Goal: Task Accomplishment & Management: Use online tool/utility

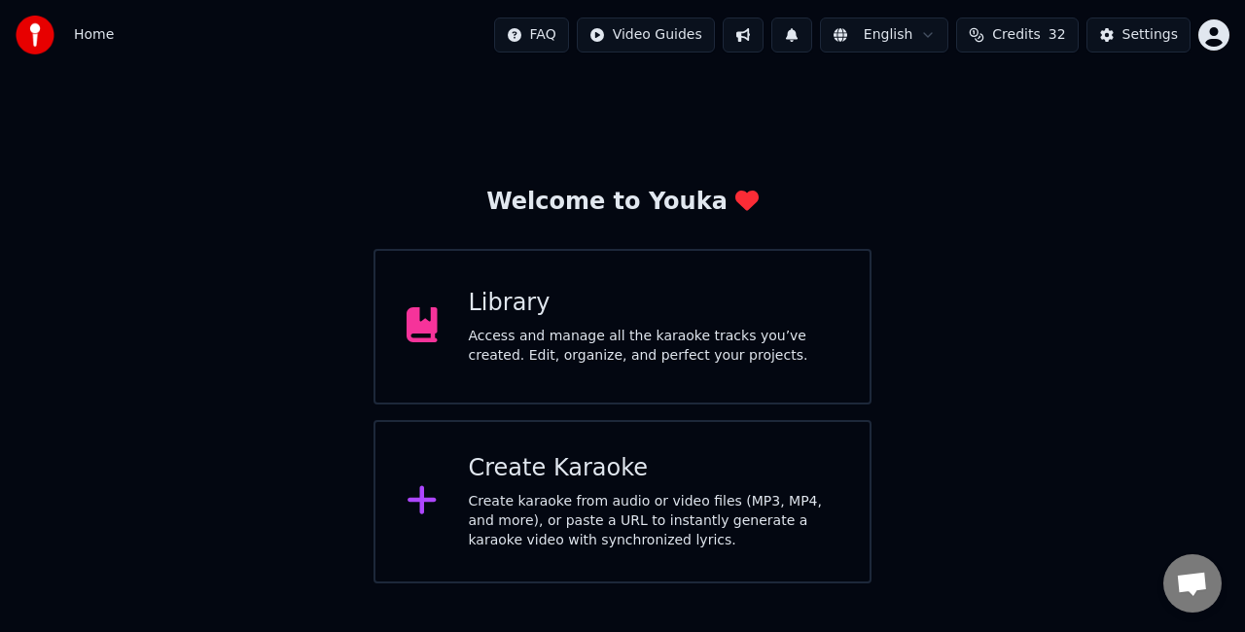
click at [558, 481] on div "Create Karaoke" at bounding box center [654, 468] width 371 height 31
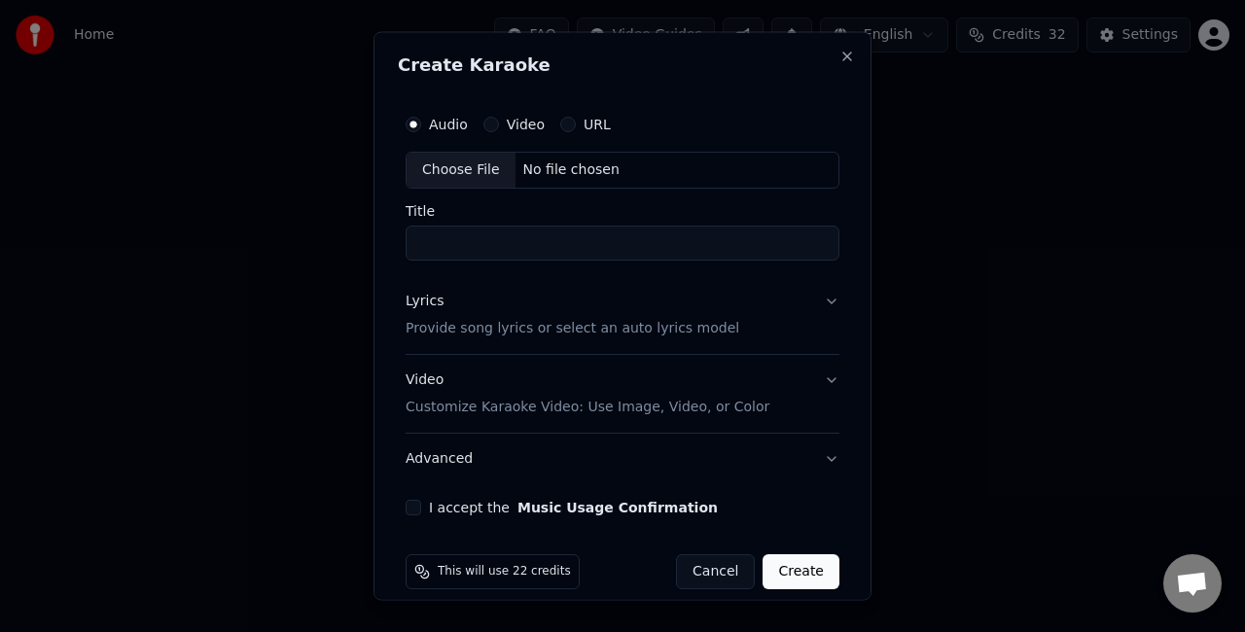
click at [457, 165] on div "Choose File" at bounding box center [461, 170] width 109 height 35
type input "**********"
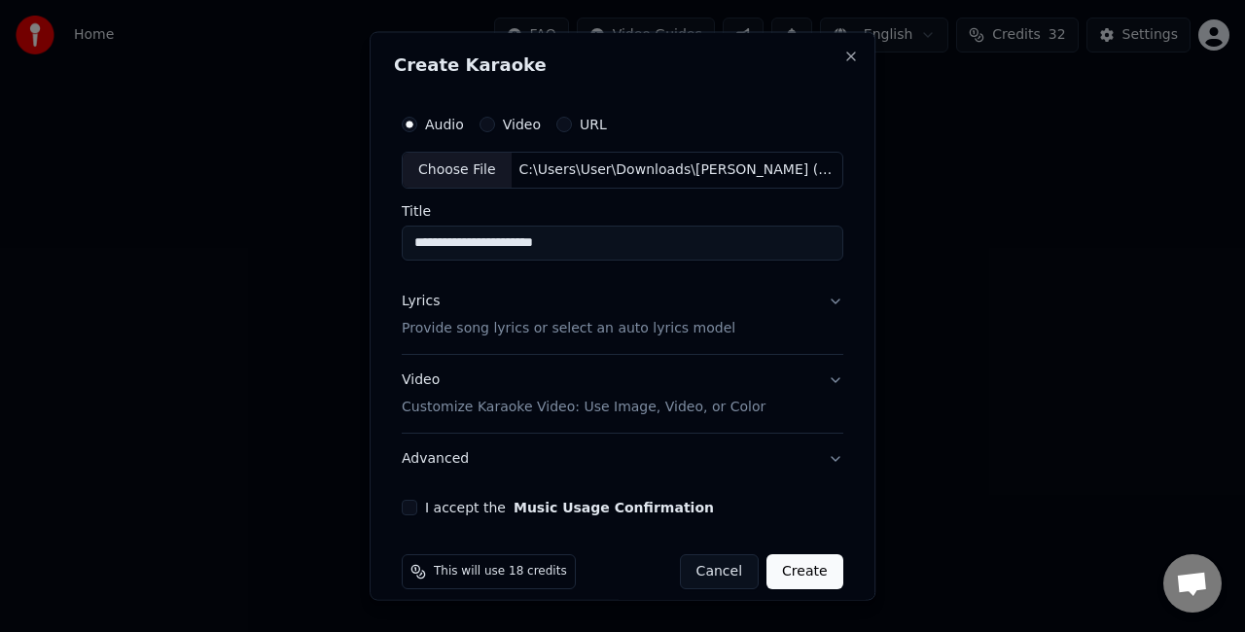
click at [812, 301] on button "Lyrics Provide song lyrics or select an auto lyrics model" at bounding box center [623, 314] width 442 height 78
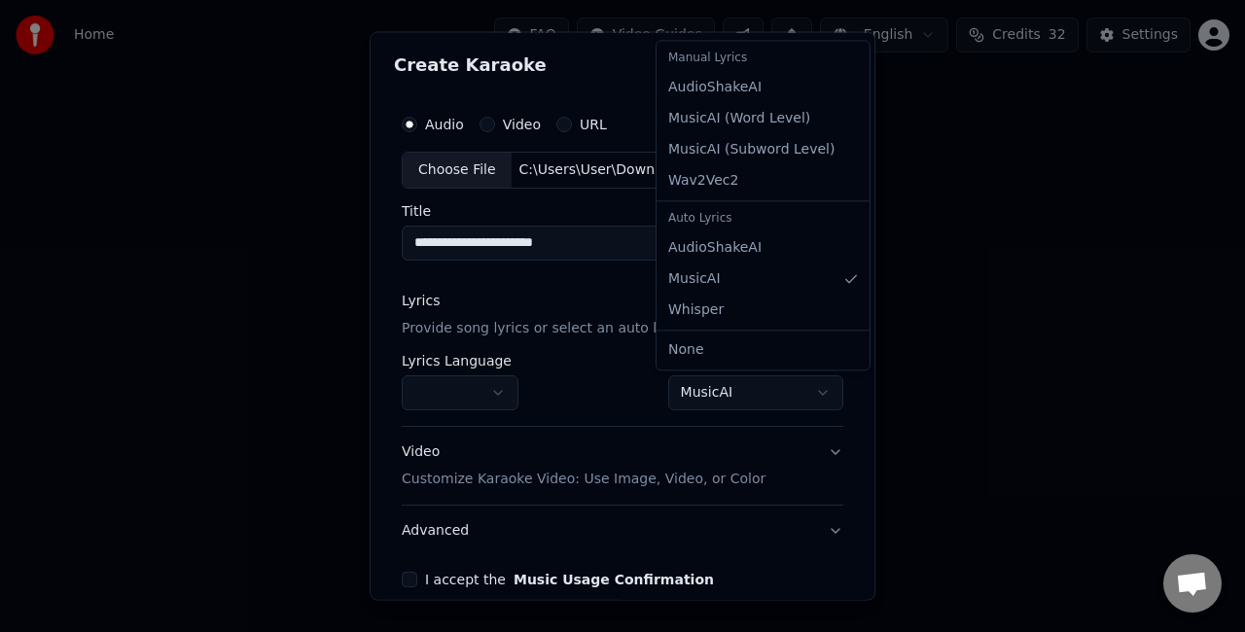
click at [728, 396] on body "**********" at bounding box center [622, 292] width 1245 height 584
select select "**********"
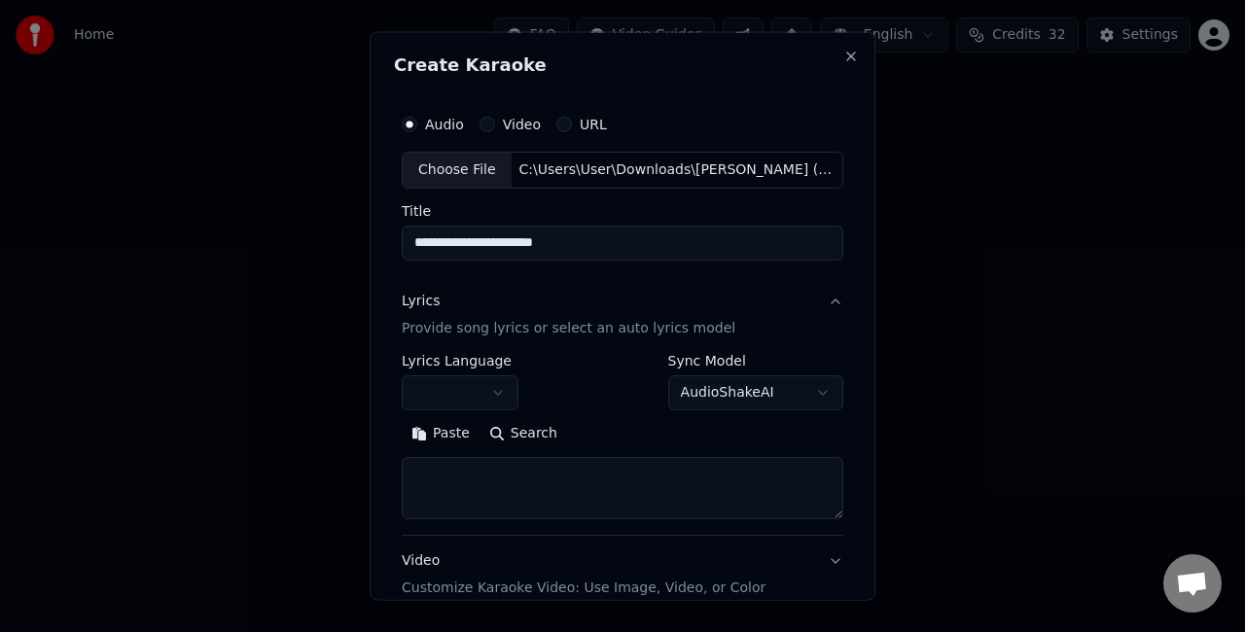
click at [519, 482] on textarea at bounding box center [623, 487] width 442 height 62
click at [418, 430] on button "Paste" at bounding box center [441, 432] width 78 height 31
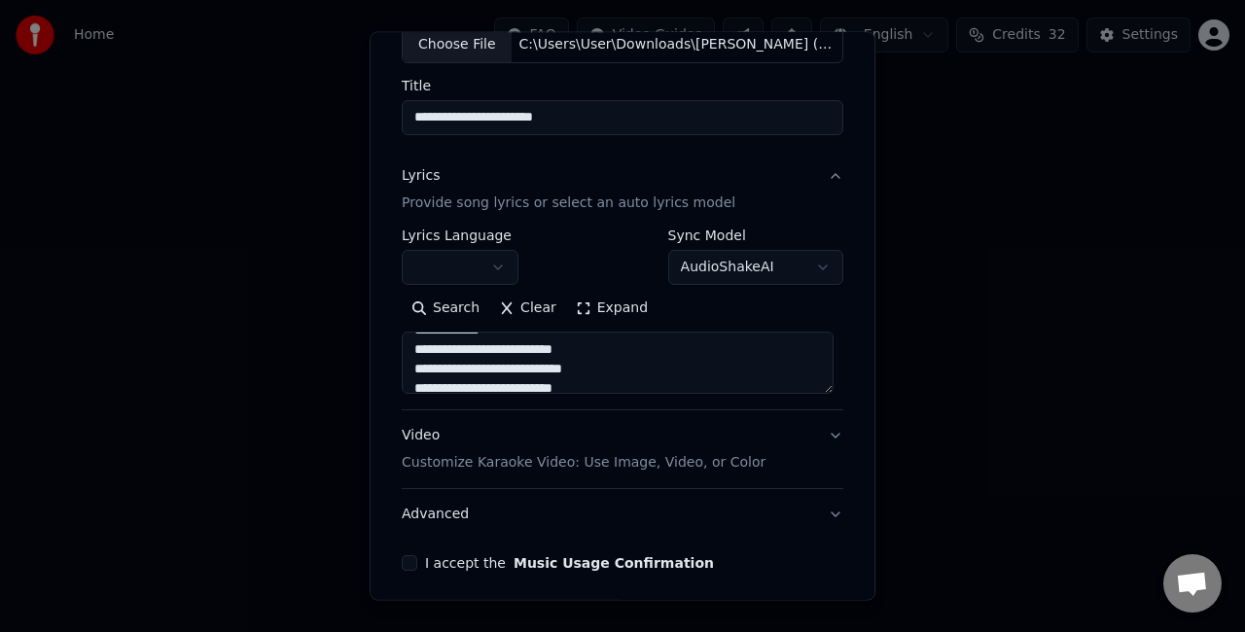
scroll to position [198, 0]
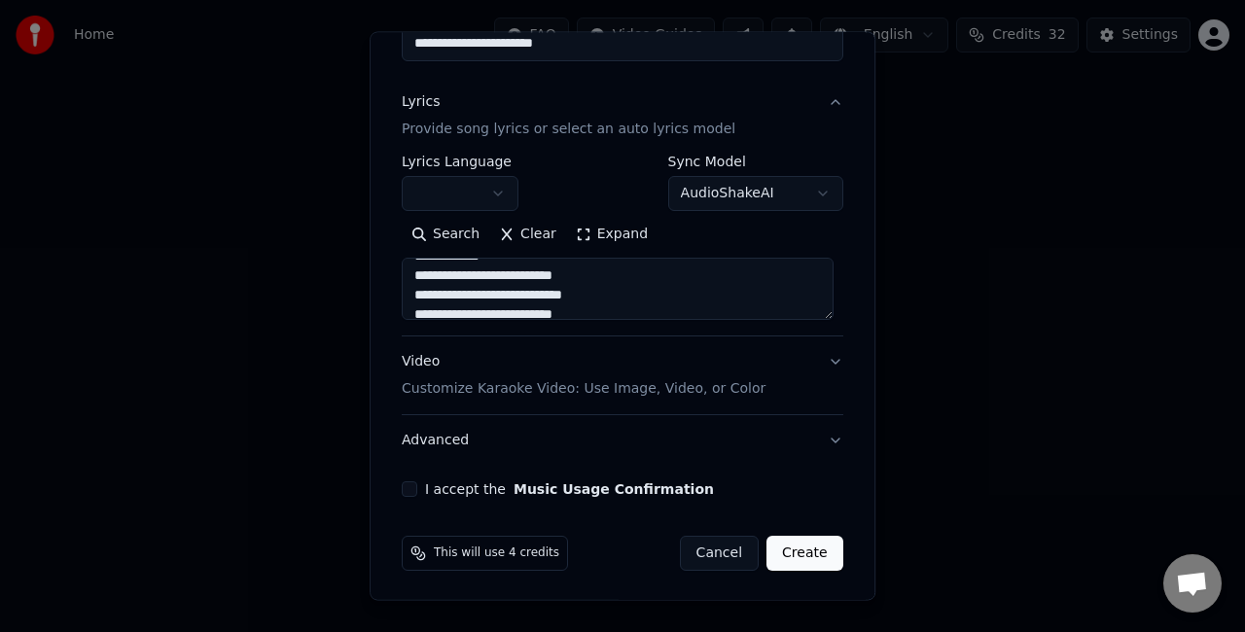
click at [407, 485] on button "I accept the Music Usage Confirmation" at bounding box center [410, 490] width 16 height 16
click at [807, 360] on button "Video Customize Karaoke Video: Use Image, Video, or Color" at bounding box center [623, 376] width 442 height 78
type textarea "**********"
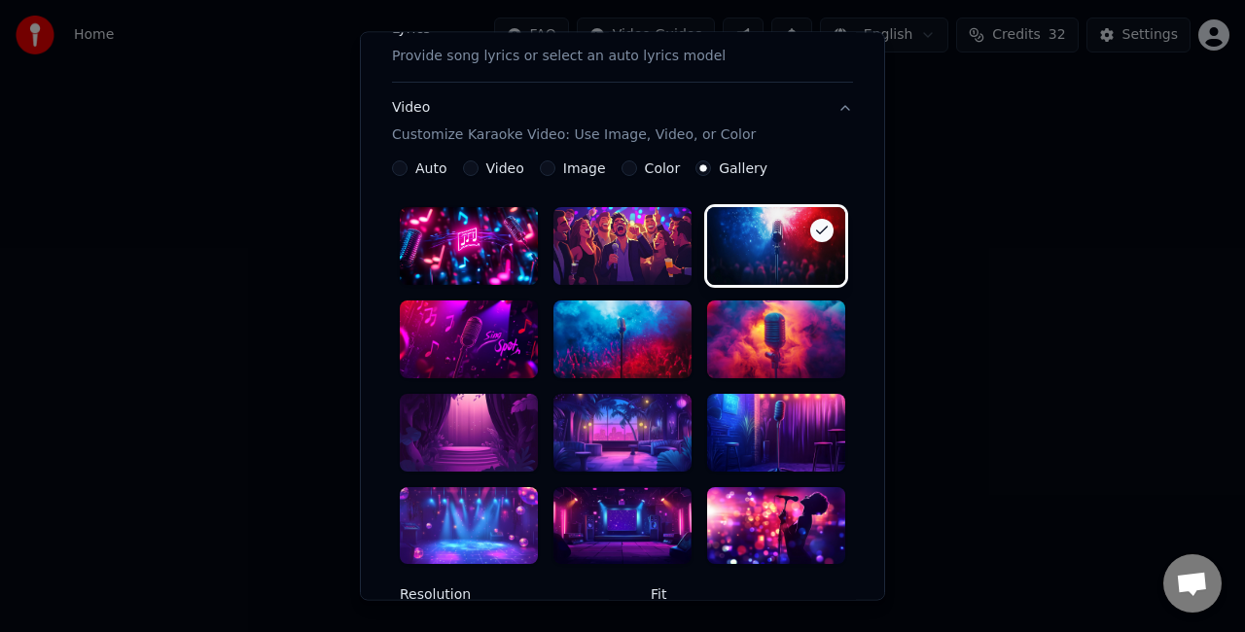
scroll to position [296, 0]
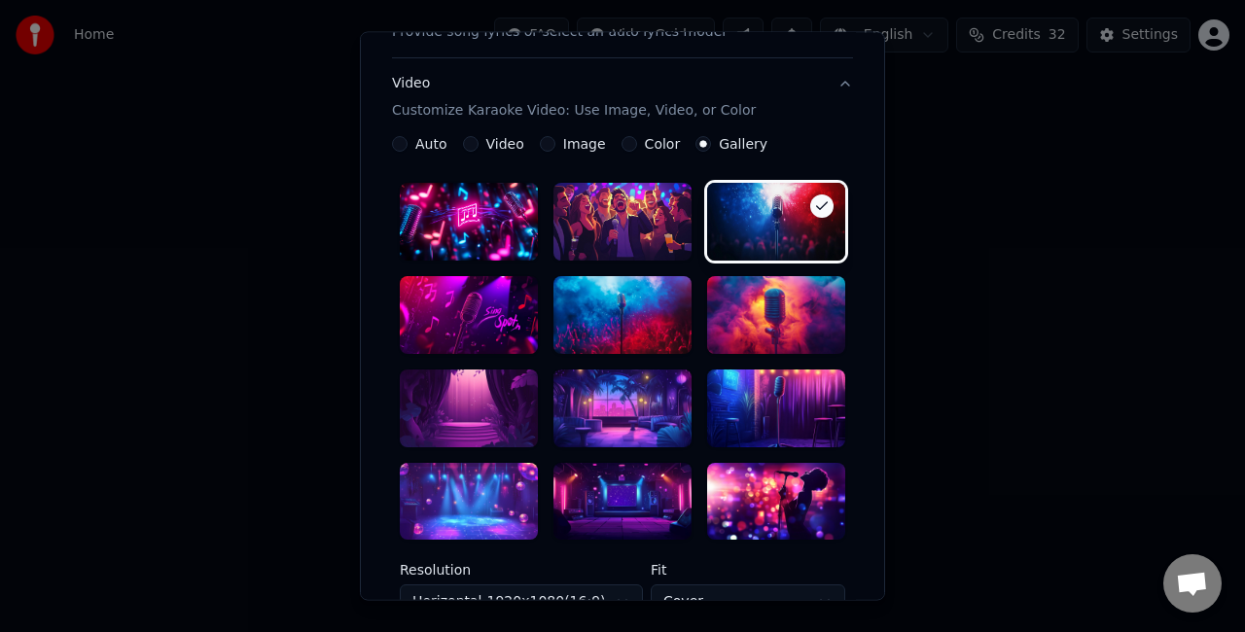
click at [451, 392] on div at bounding box center [469, 409] width 138 height 78
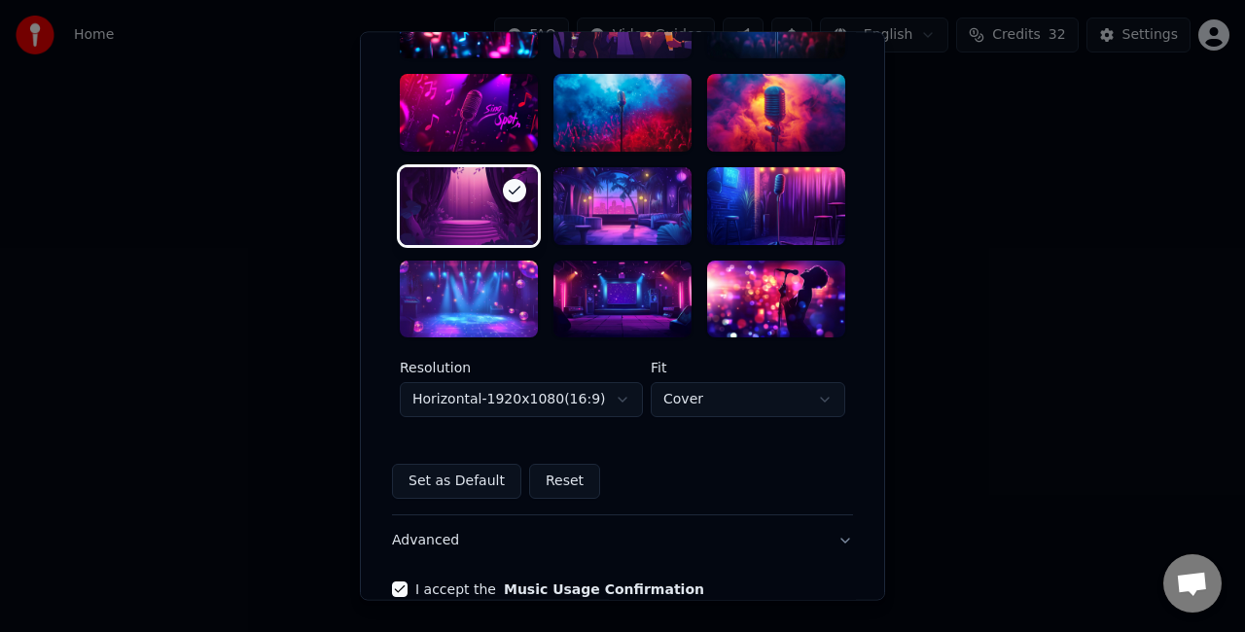
scroll to position [502, 0]
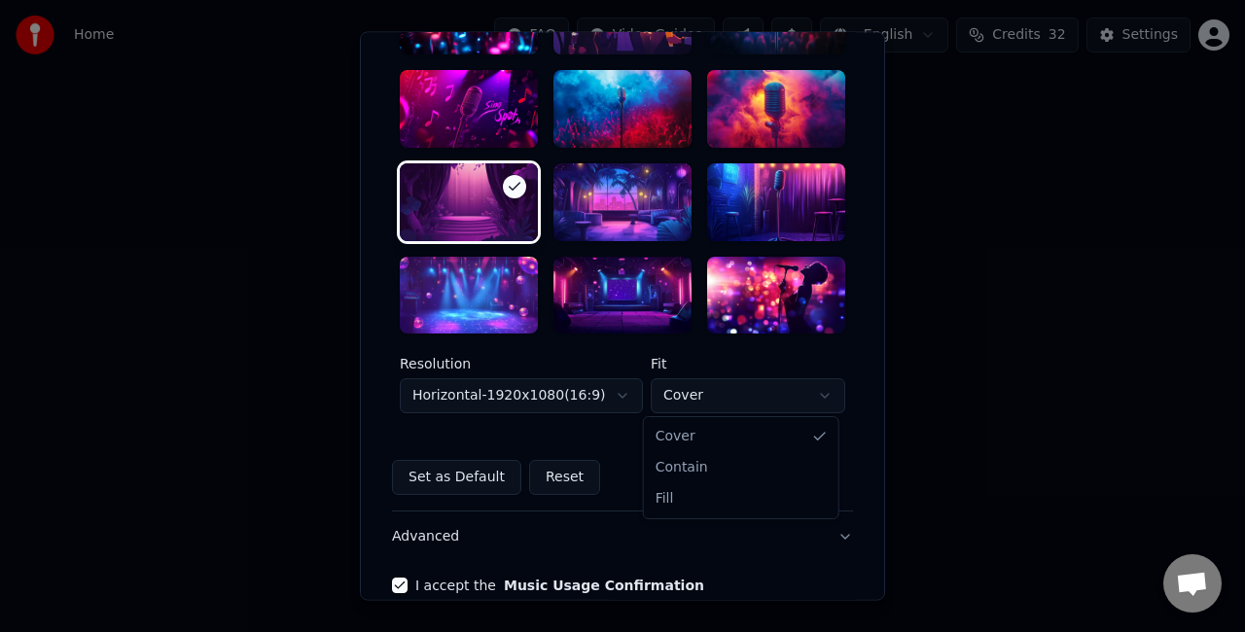
click at [685, 397] on body "**********" at bounding box center [622, 292] width 1245 height 584
select select "****"
drag, startPoint x: 680, startPoint y: 481, endPoint x: 682, endPoint y: 501, distance: 20.5
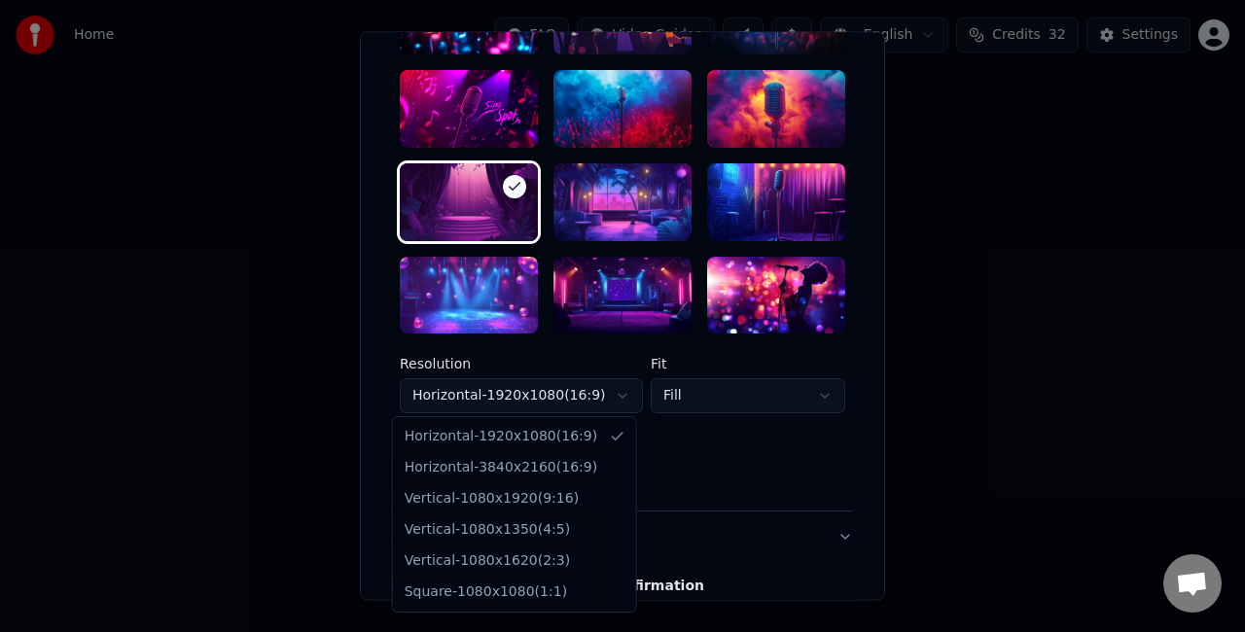
click at [592, 398] on body "**********" at bounding box center [622, 292] width 1245 height 584
select select "*********"
drag, startPoint x: 564, startPoint y: 483, endPoint x: 564, endPoint y: 470, distance: 12.6
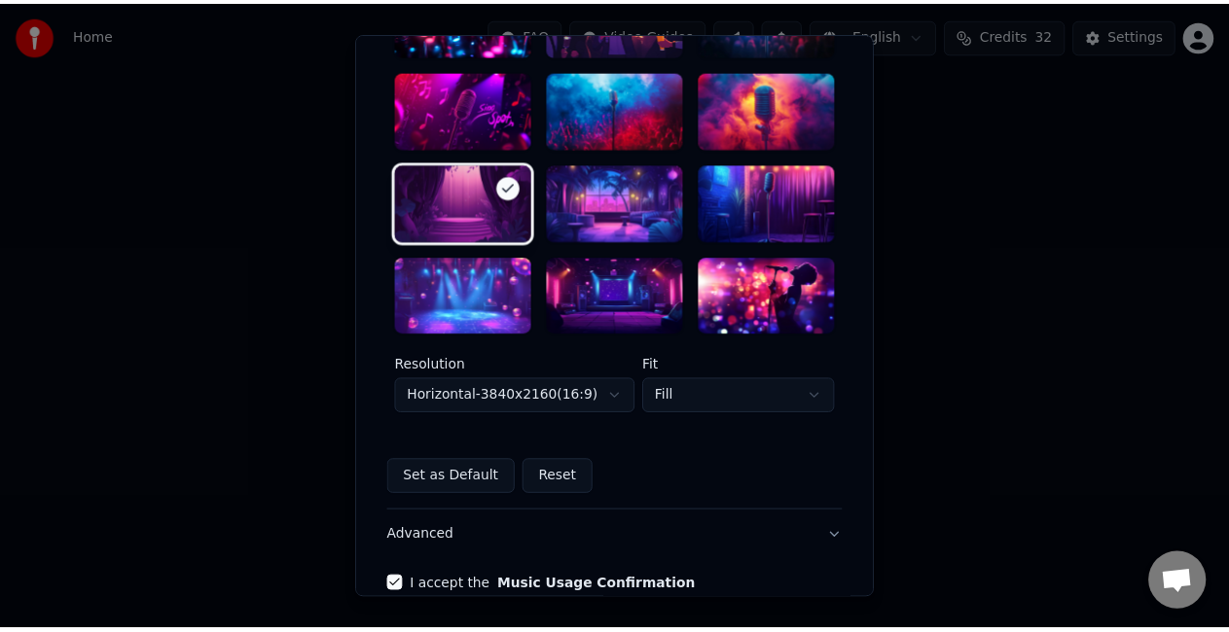
scroll to position [599, 0]
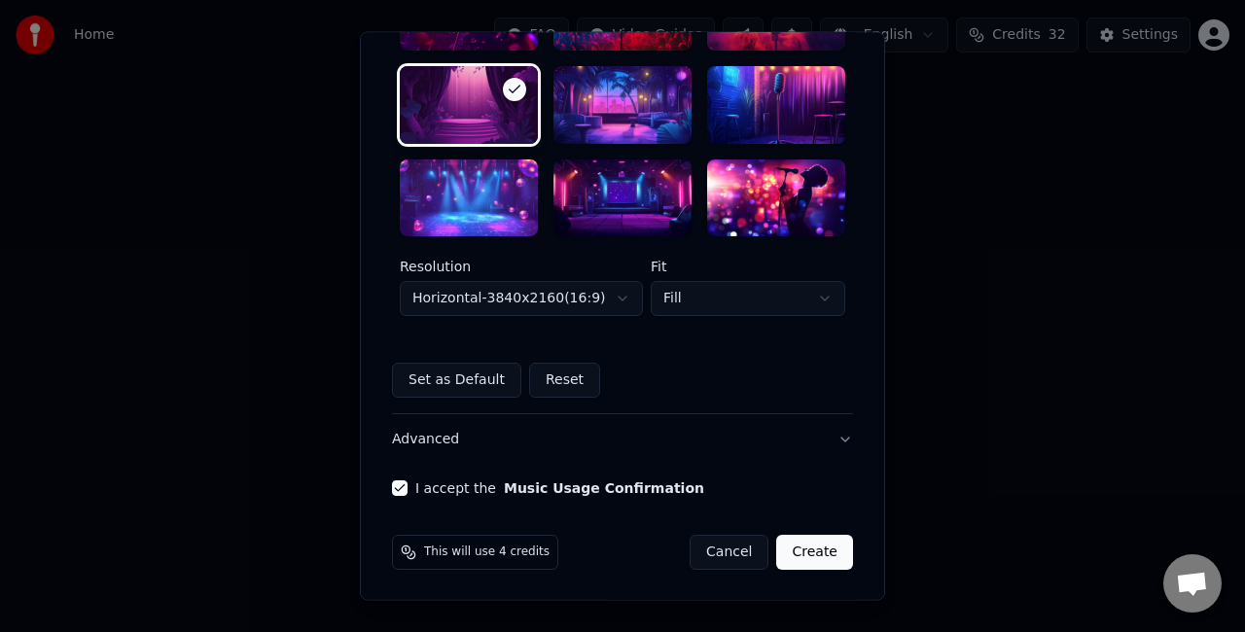
click at [823, 548] on button "Create" at bounding box center [814, 553] width 77 height 35
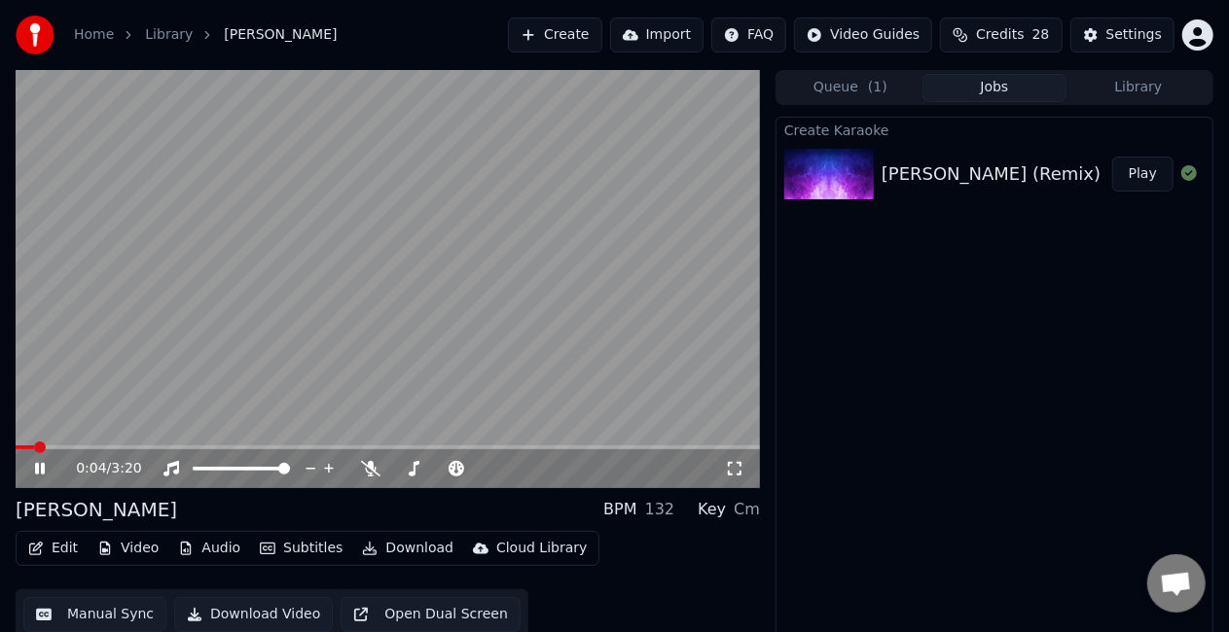
click at [177, 372] on video at bounding box center [388, 279] width 744 height 418
click at [125, 615] on button "Manual Sync" at bounding box center [94, 614] width 143 height 35
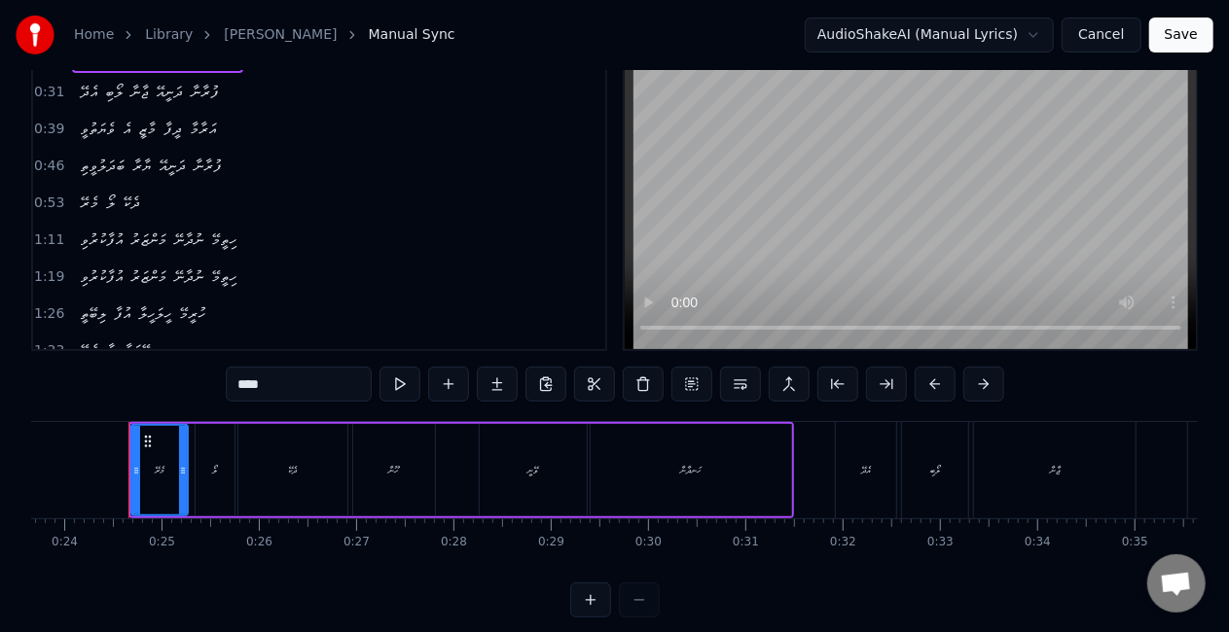
scroll to position [97, 0]
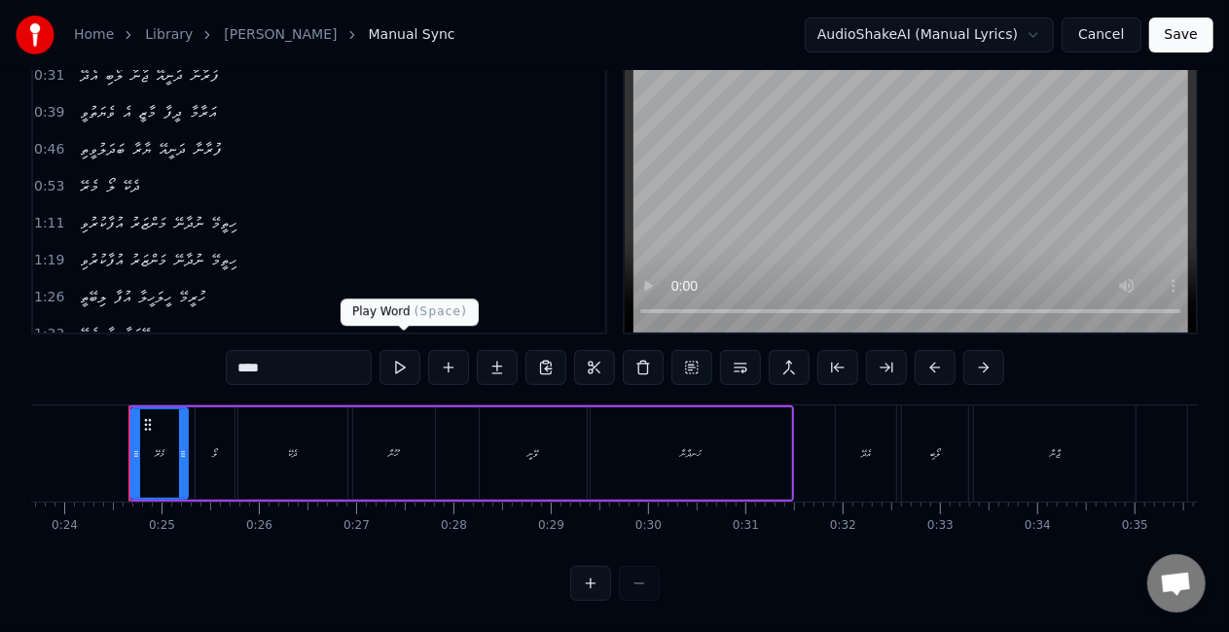
click at [414, 356] on button at bounding box center [399, 367] width 41 height 35
click at [410, 354] on button at bounding box center [399, 367] width 41 height 35
click at [399, 352] on button at bounding box center [399, 367] width 41 height 35
click at [404, 360] on button at bounding box center [399, 367] width 41 height 35
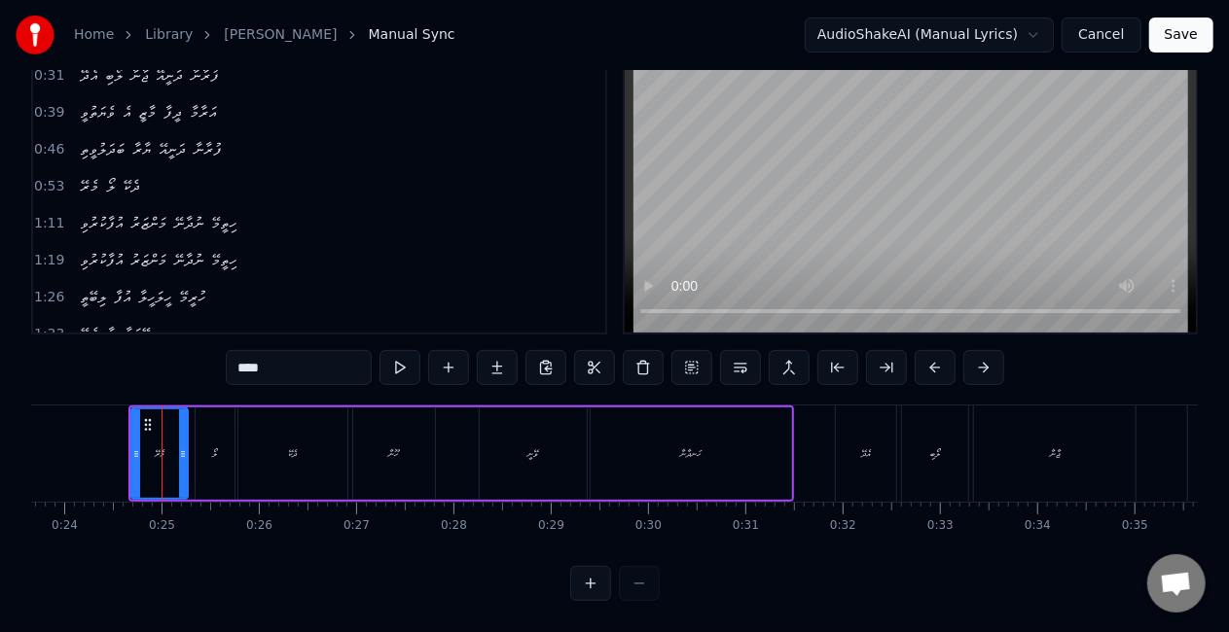
click at [408, 356] on button at bounding box center [399, 367] width 41 height 35
click at [405, 351] on button at bounding box center [399, 367] width 41 height 35
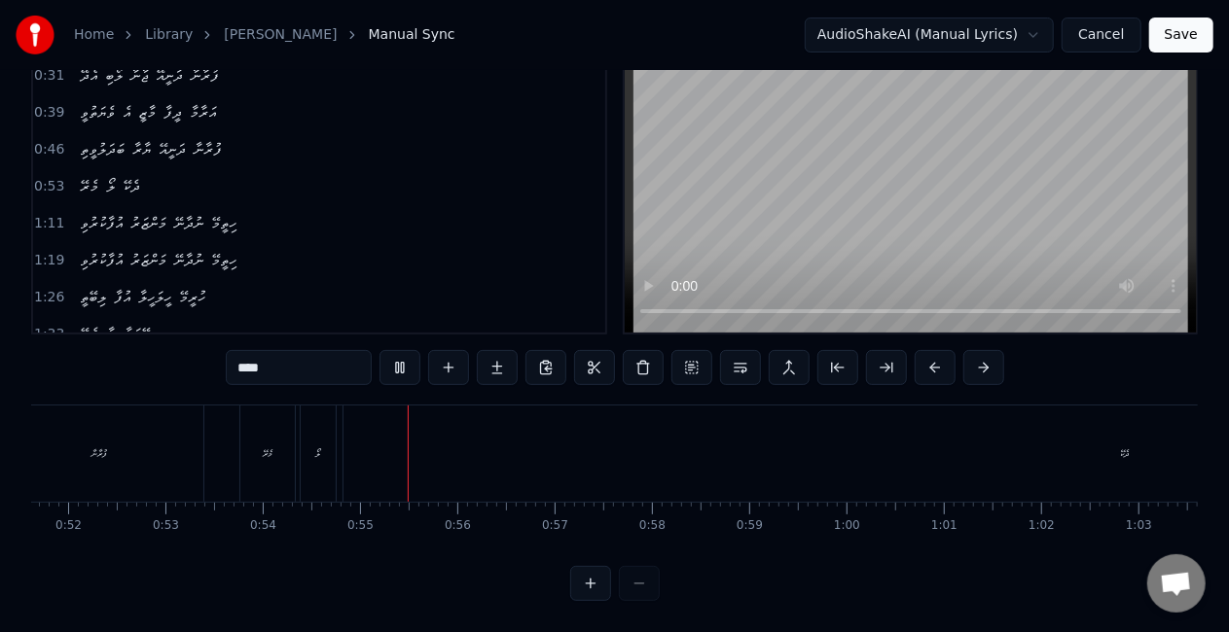
scroll to position [0, 5246]
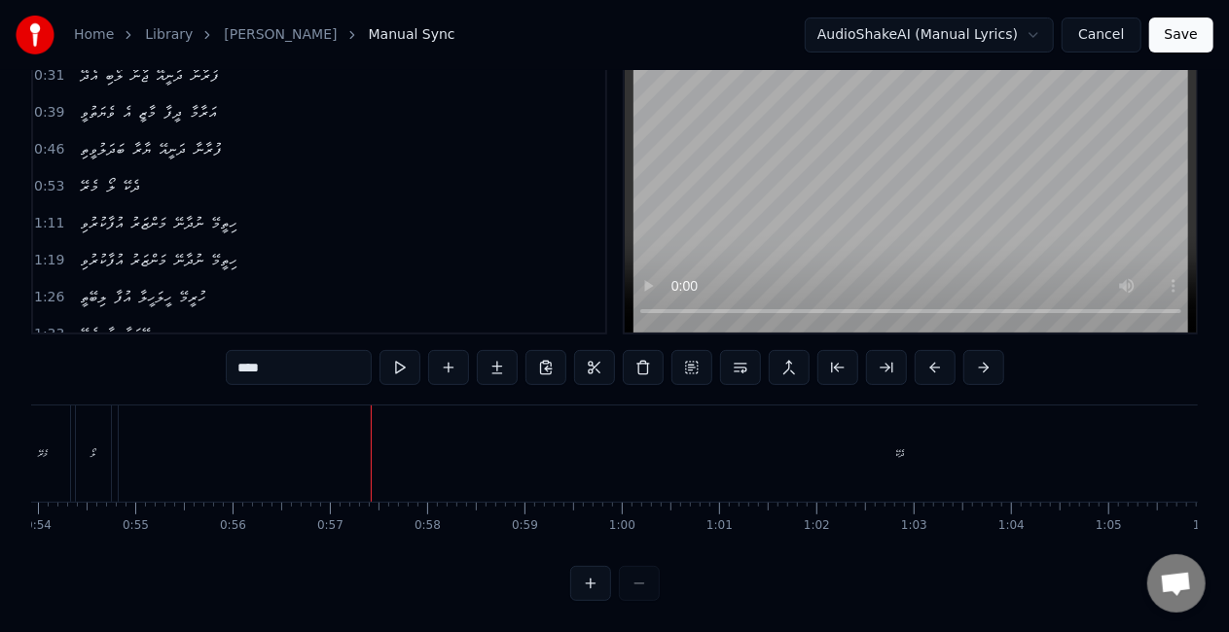
click at [329, 438] on div "ދެކޭ" at bounding box center [900, 454] width 1562 height 96
type input "****"
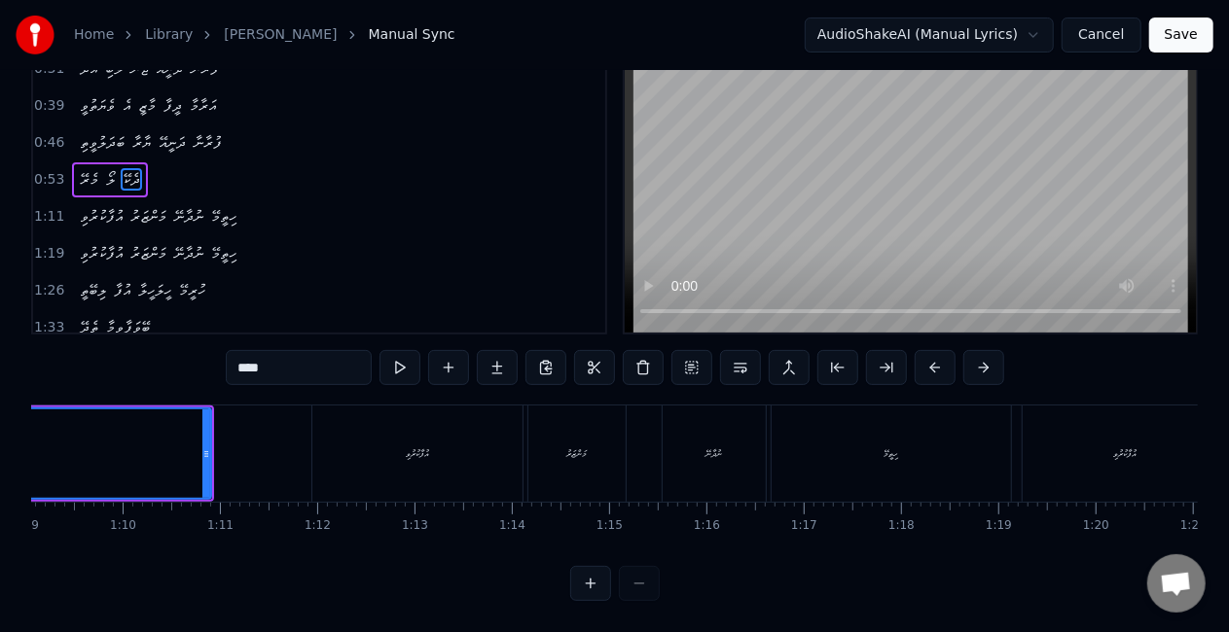
scroll to position [0, 6585]
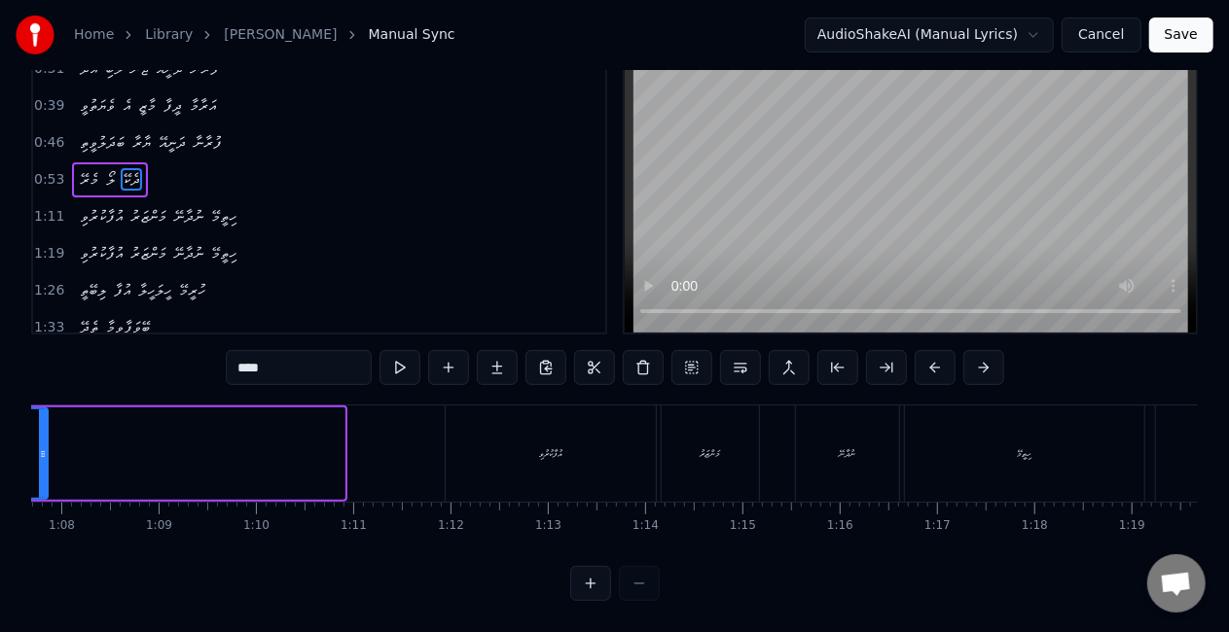
drag, startPoint x: 337, startPoint y: 457, endPoint x: 40, endPoint y: 450, distance: 296.8
click at [40, 450] on div at bounding box center [43, 454] width 8 height 89
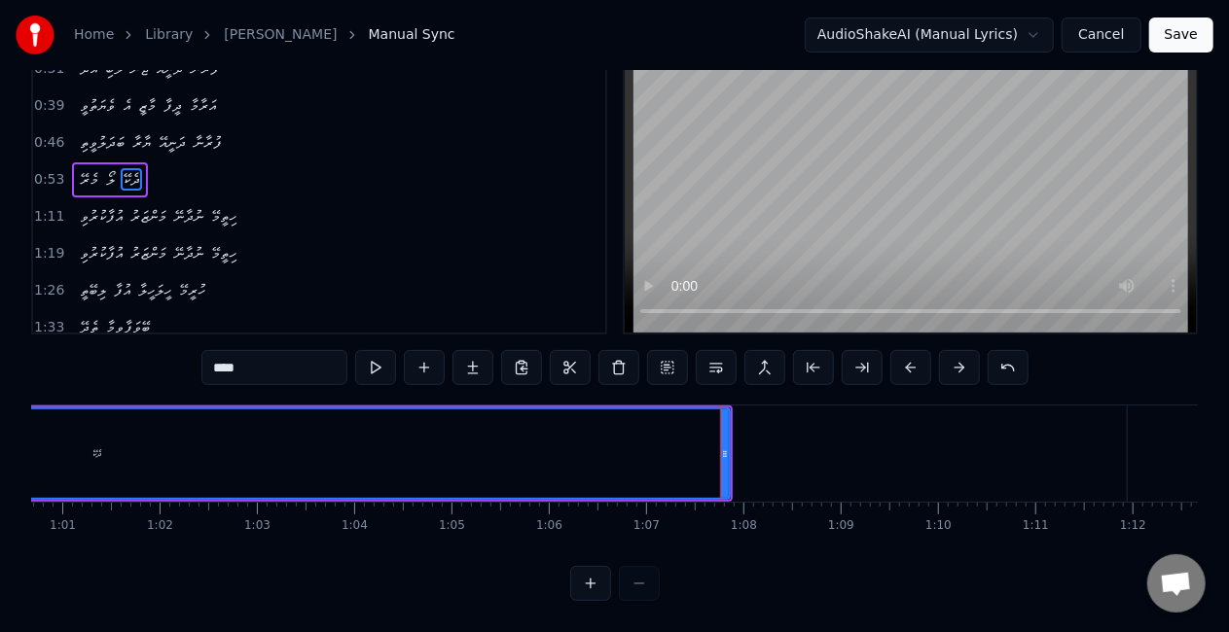
scroll to position [0, 5825]
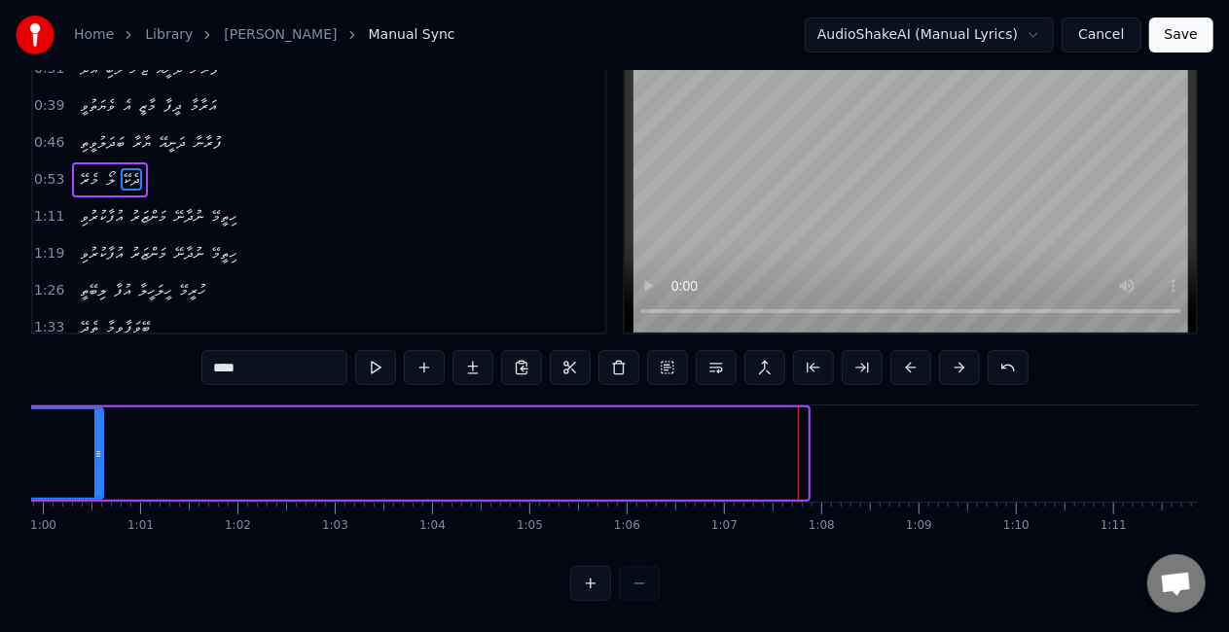
drag, startPoint x: 805, startPoint y: 459, endPoint x: 101, endPoint y: 412, distance: 705.9
click at [101, 412] on div at bounding box center [98, 454] width 8 height 89
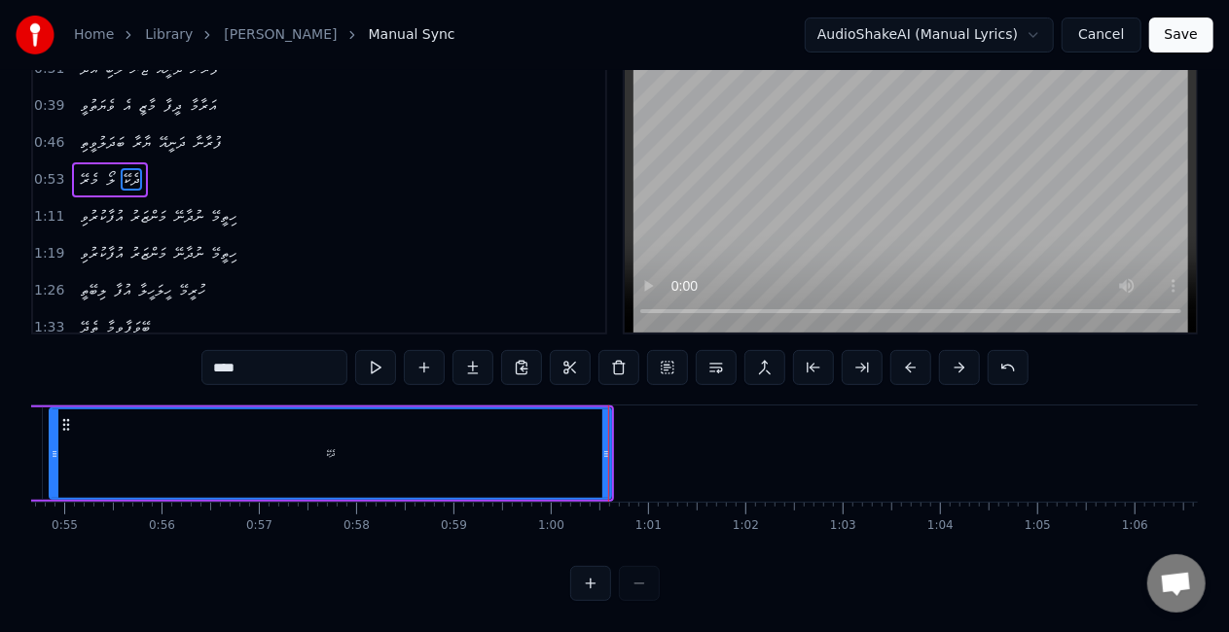
scroll to position [0, 5239]
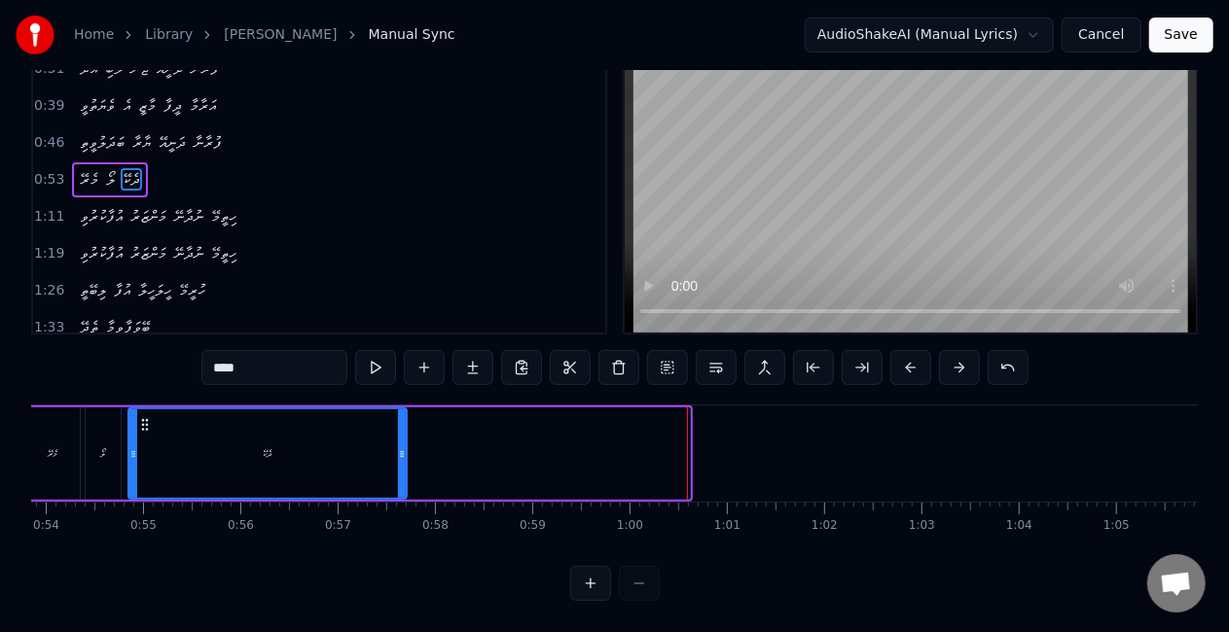
drag, startPoint x: 684, startPoint y: 444, endPoint x: 401, endPoint y: 428, distance: 283.5
click at [401, 428] on div at bounding box center [402, 454] width 8 height 89
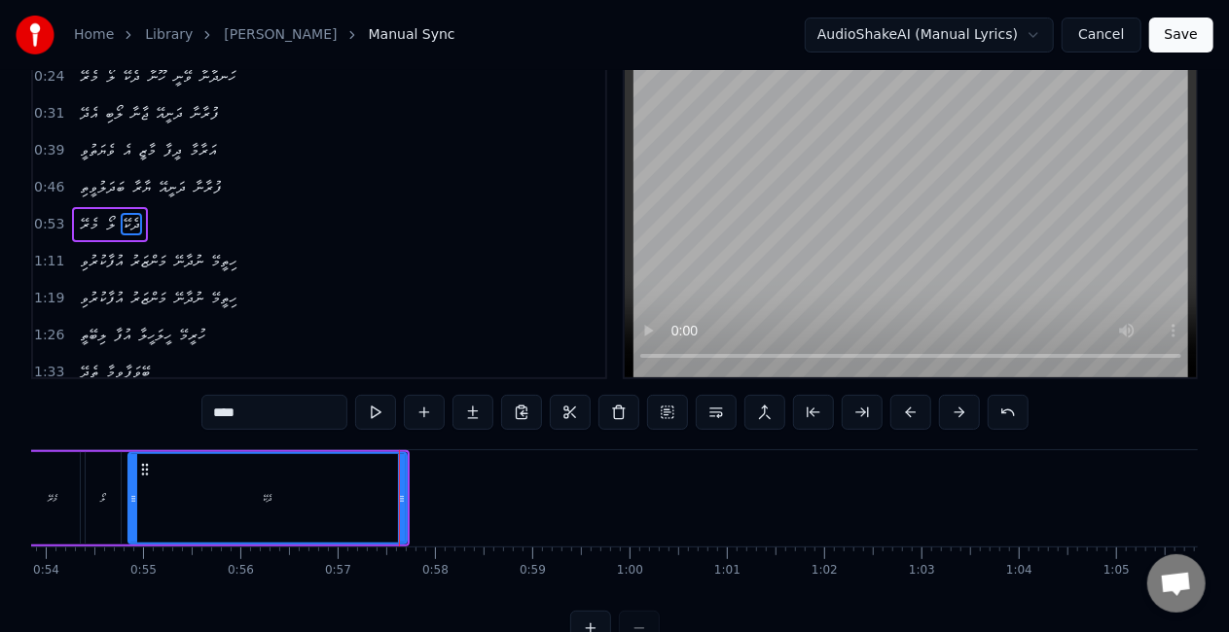
scroll to position [0, 0]
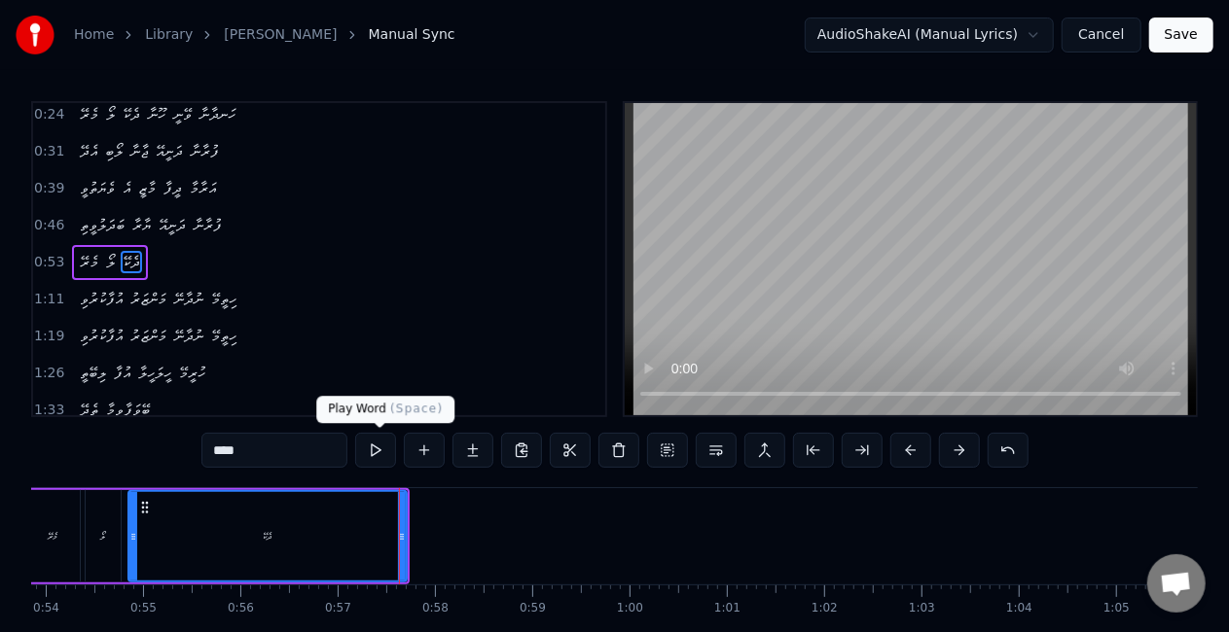
click at [374, 450] on button at bounding box center [375, 450] width 41 height 35
click at [378, 447] on button at bounding box center [375, 450] width 41 height 35
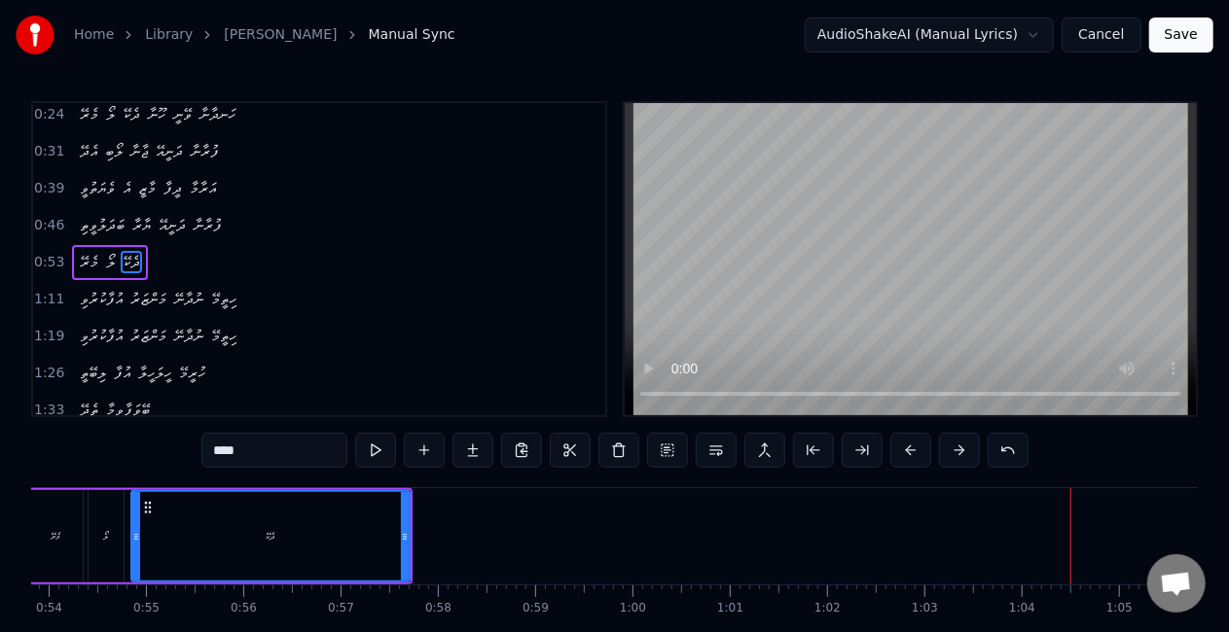
click at [379, 447] on button at bounding box center [375, 450] width 41 height 35
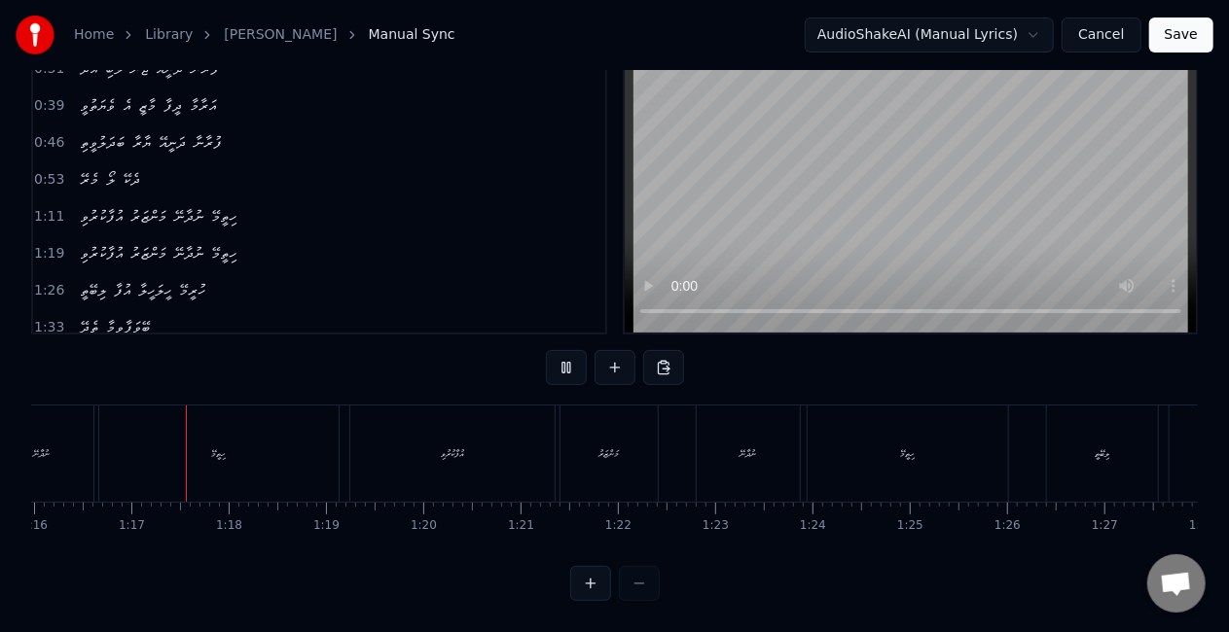
scroll to position [0, 7391]
click at [562, 354] on button at bounding box center [566, 367] width 41 height 35
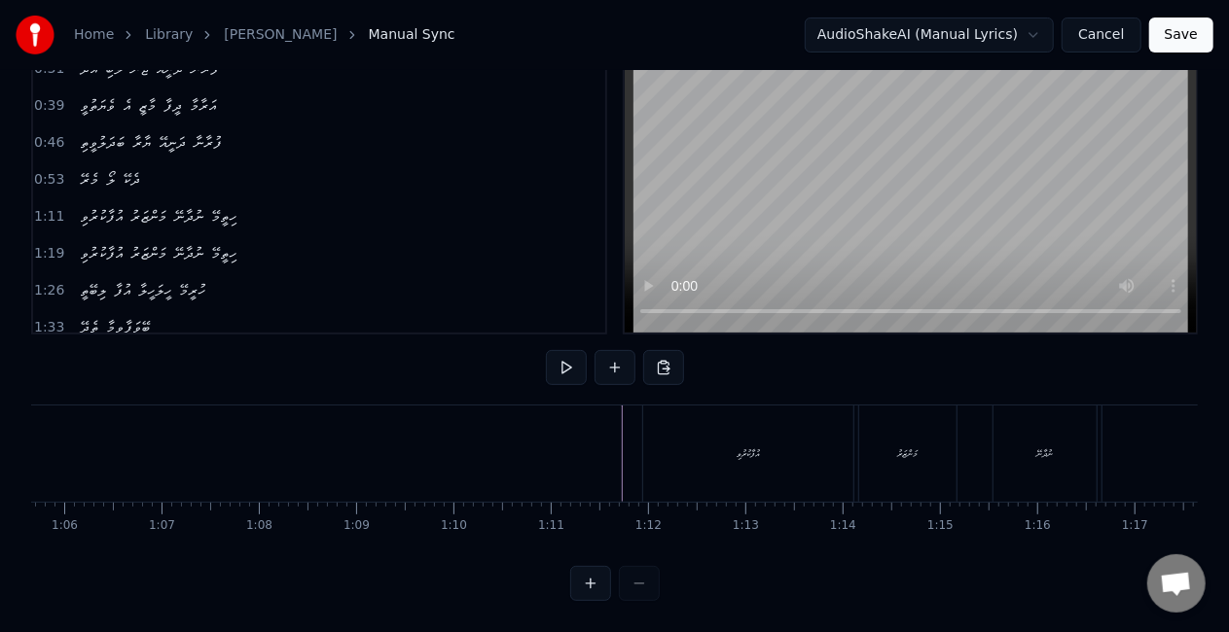
scroll to position [0, 6411]
click at [641, 438] on div "އުފާކުރުވި" at bounding box center [725, 454] width 210 height 96
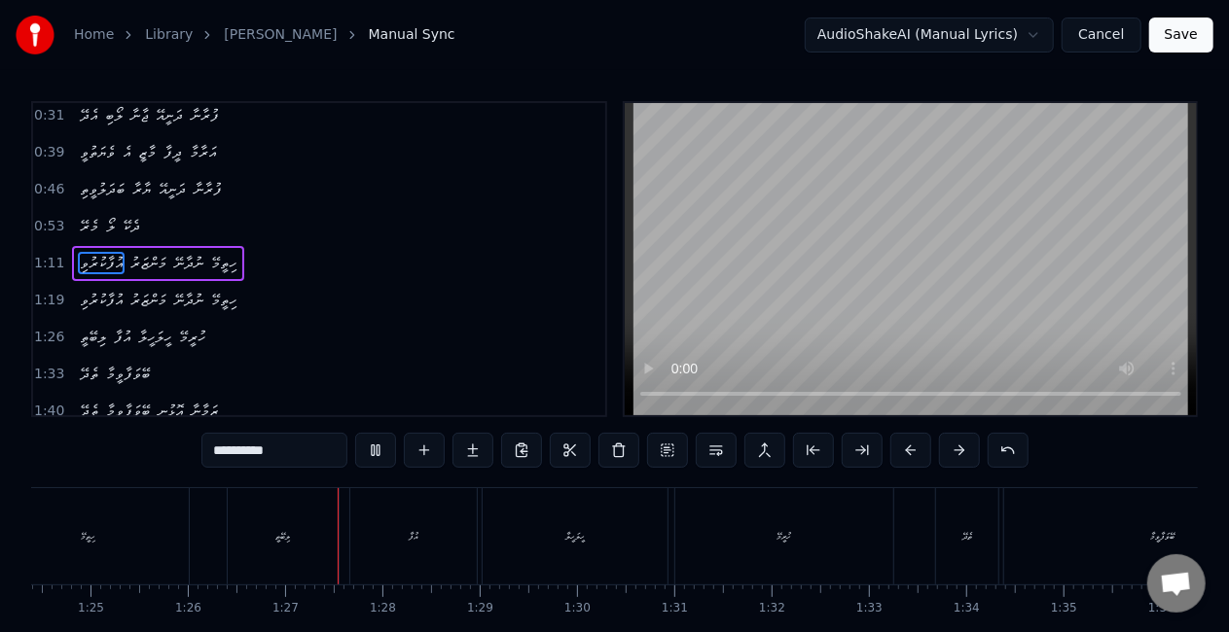
scroll to position [0, 8370]
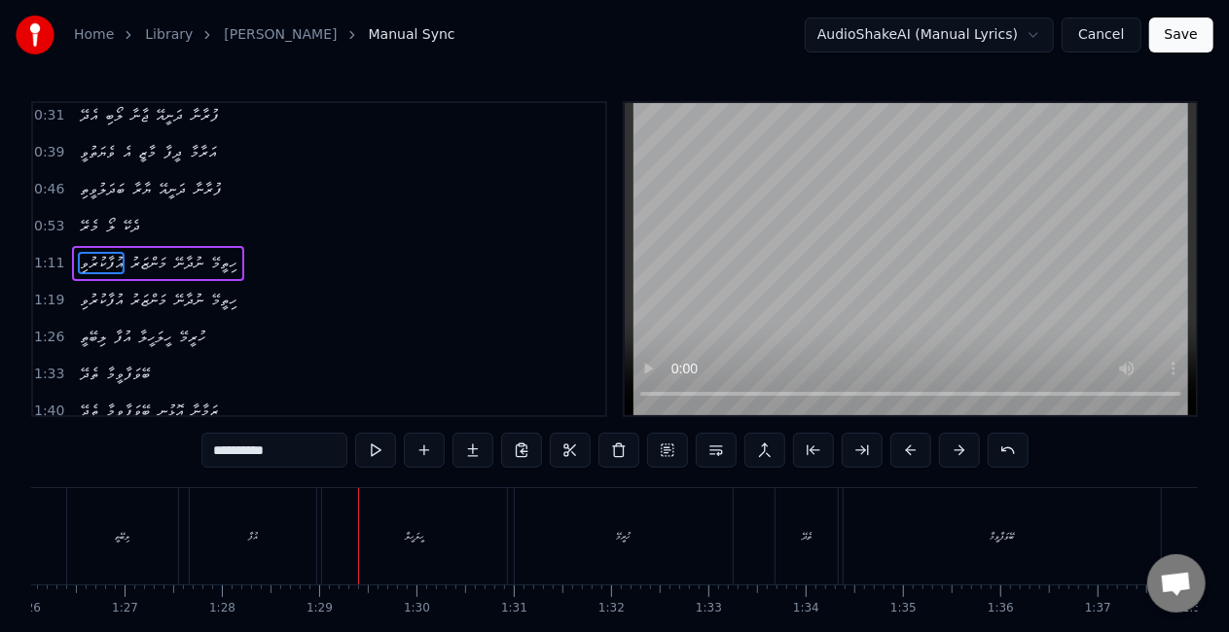
click at [272, 522] on div "އުފާ" at bounding box center [253, 536] width 126 height 96
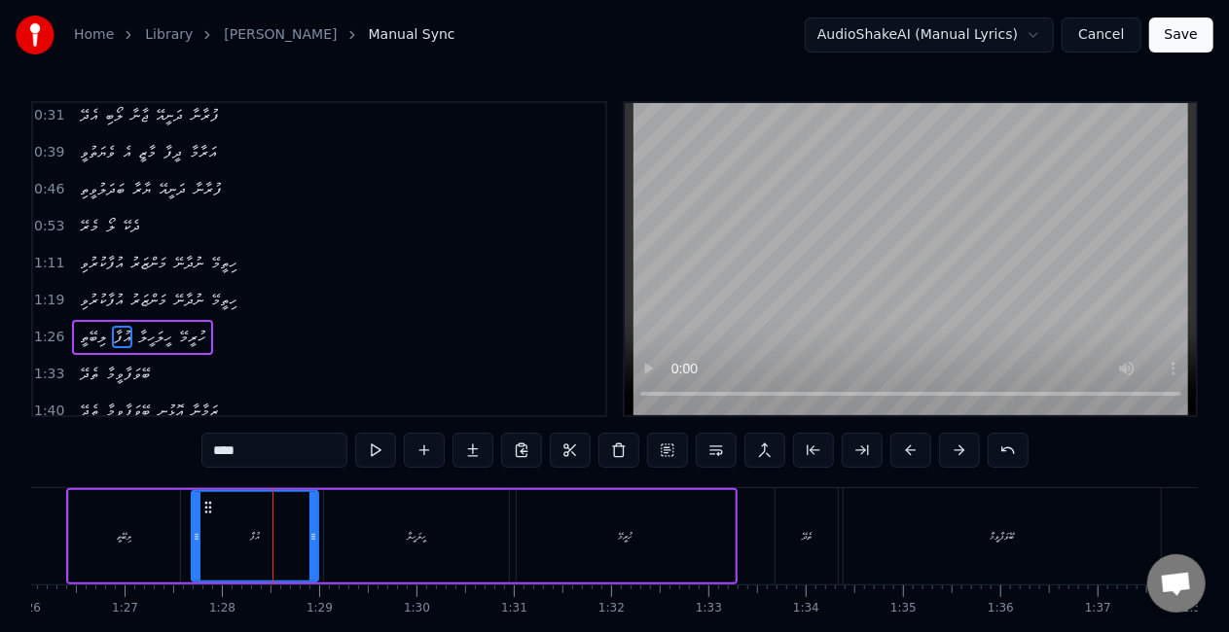
scroll to position [116, 0]
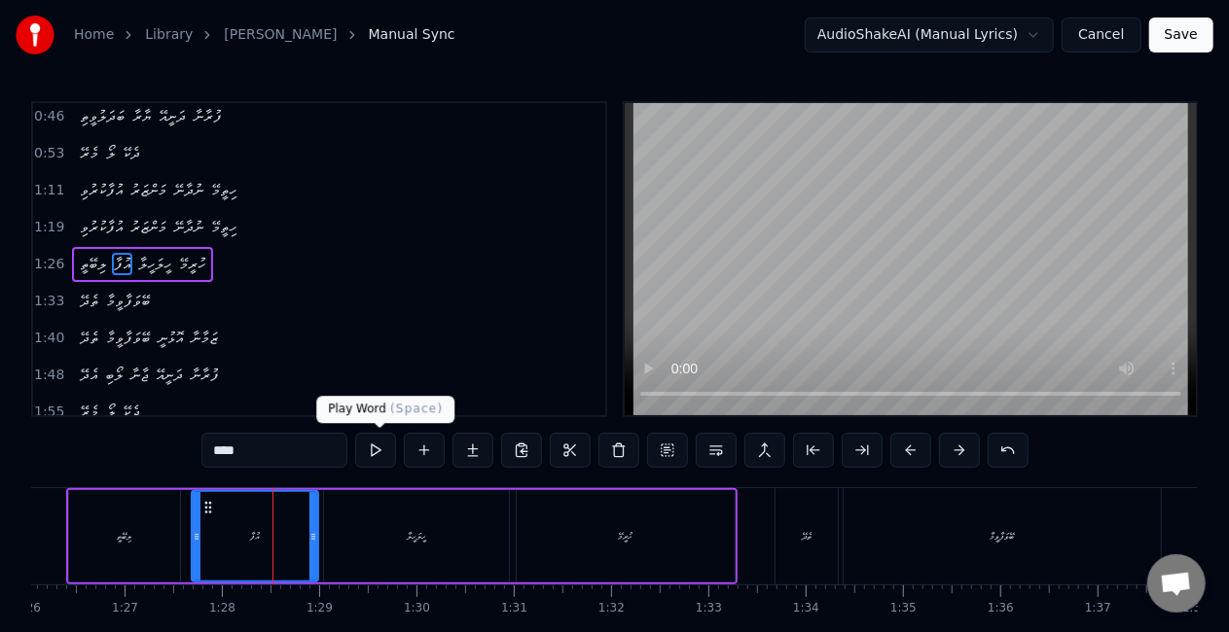
click at [373, 445] on button at bounding box center [375, 450] width 41 height 35
click at [94, 525] on div "ލިބޭތީ" at bounding box center [124, 536] width 111 height 92
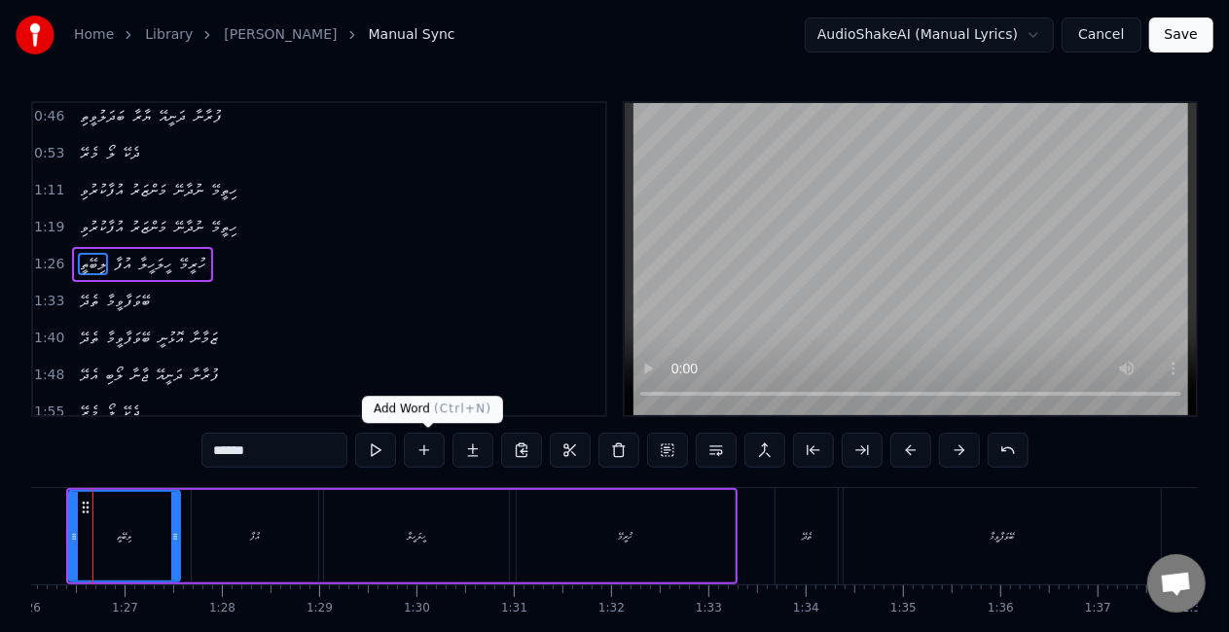
scroll to position [0, 8334]
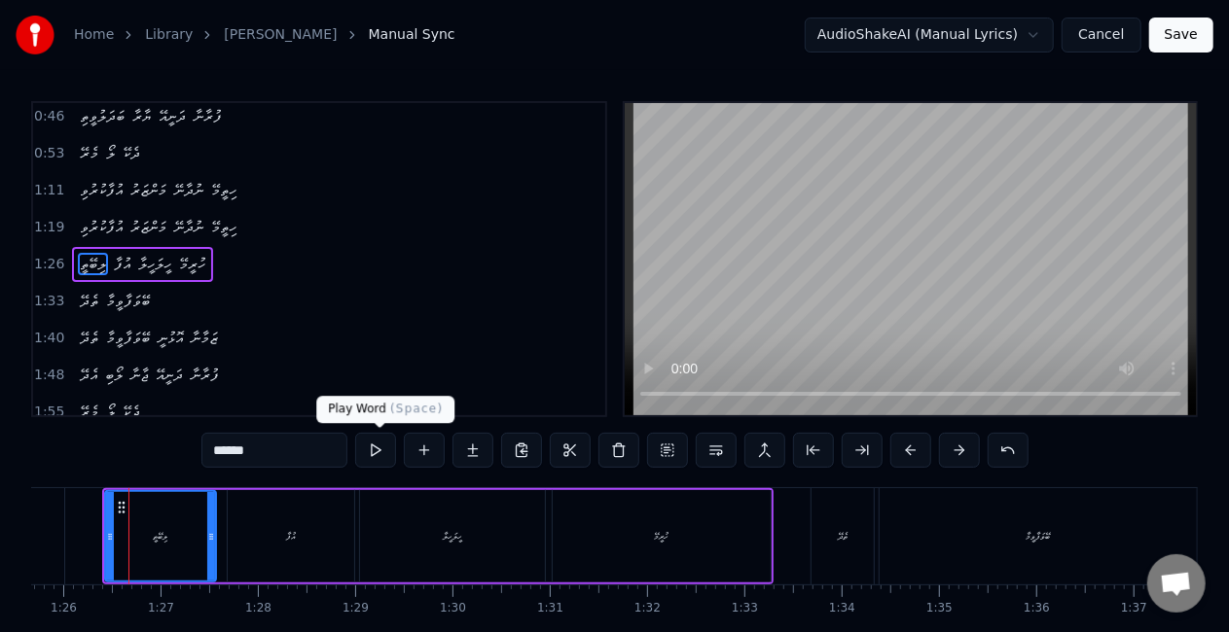
click at [373, 447] on button at bounding box center [375, 450] width 41 height 35
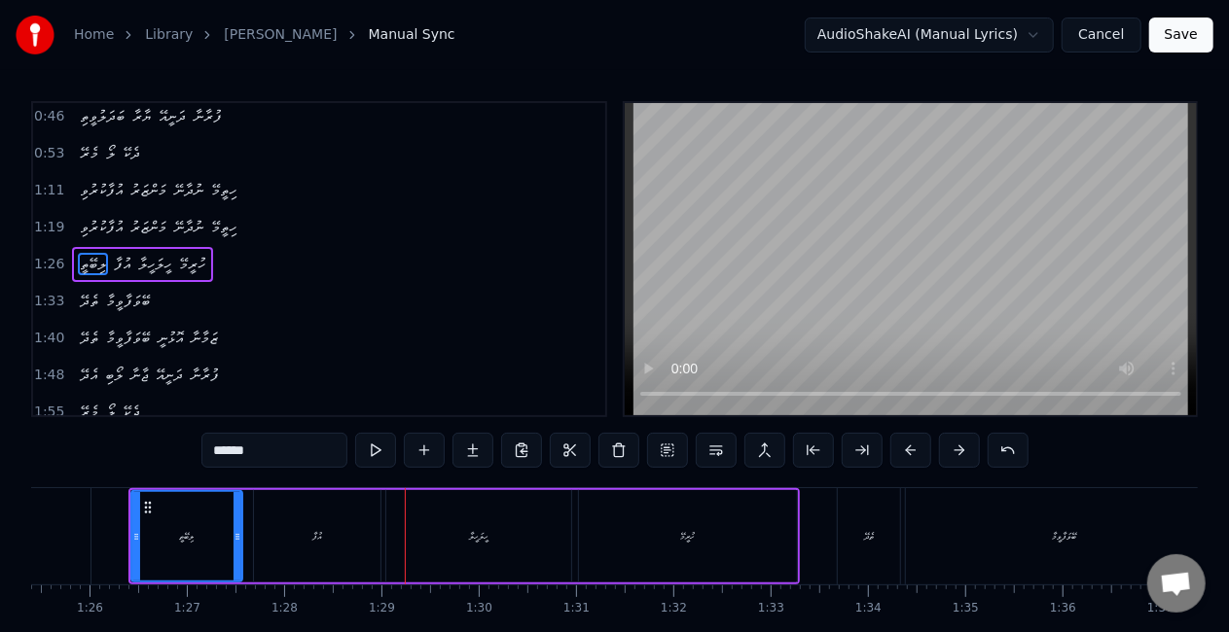
click at [289, 544] on div "އުފާ" at bounding box center [317, 536] width 126 height 92
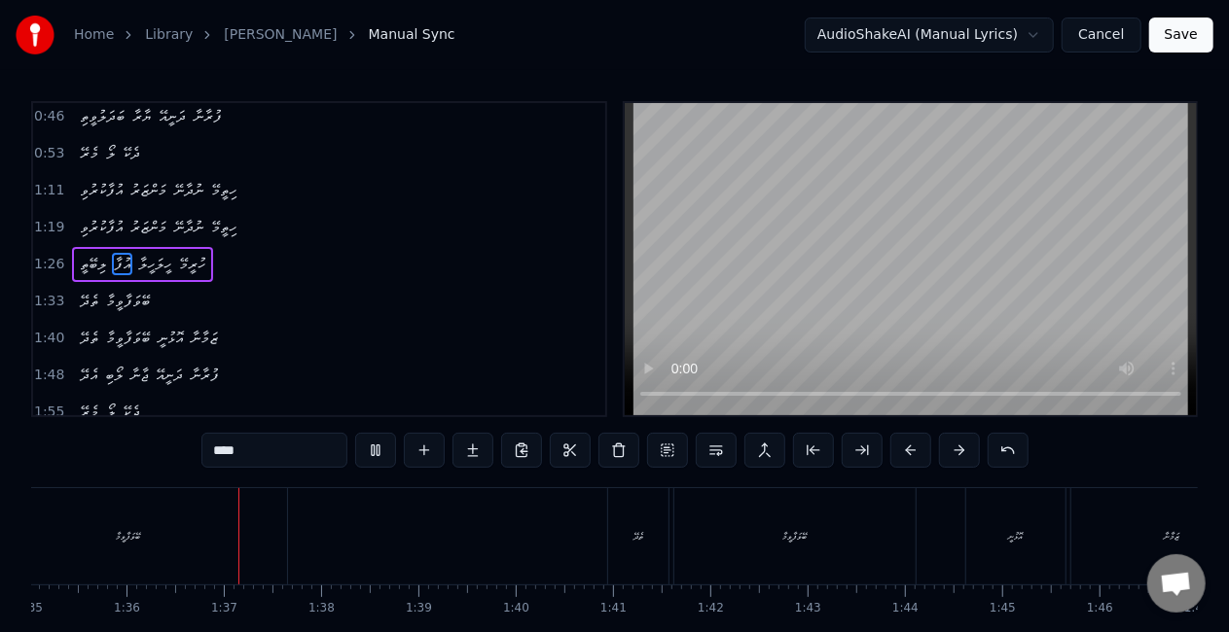
scroll to position [0, 9288]
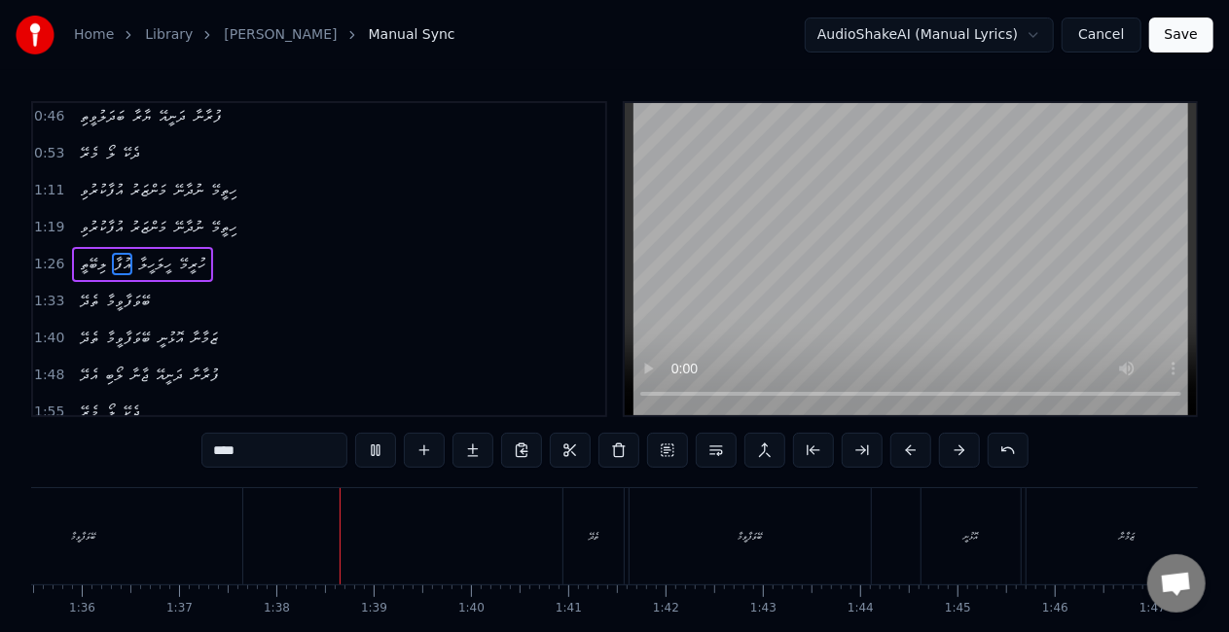
click at [125, 555] on div "ބޭވަފާވީމާ" at bounding box center [83, 536] width 317 height 96
type input "**********"
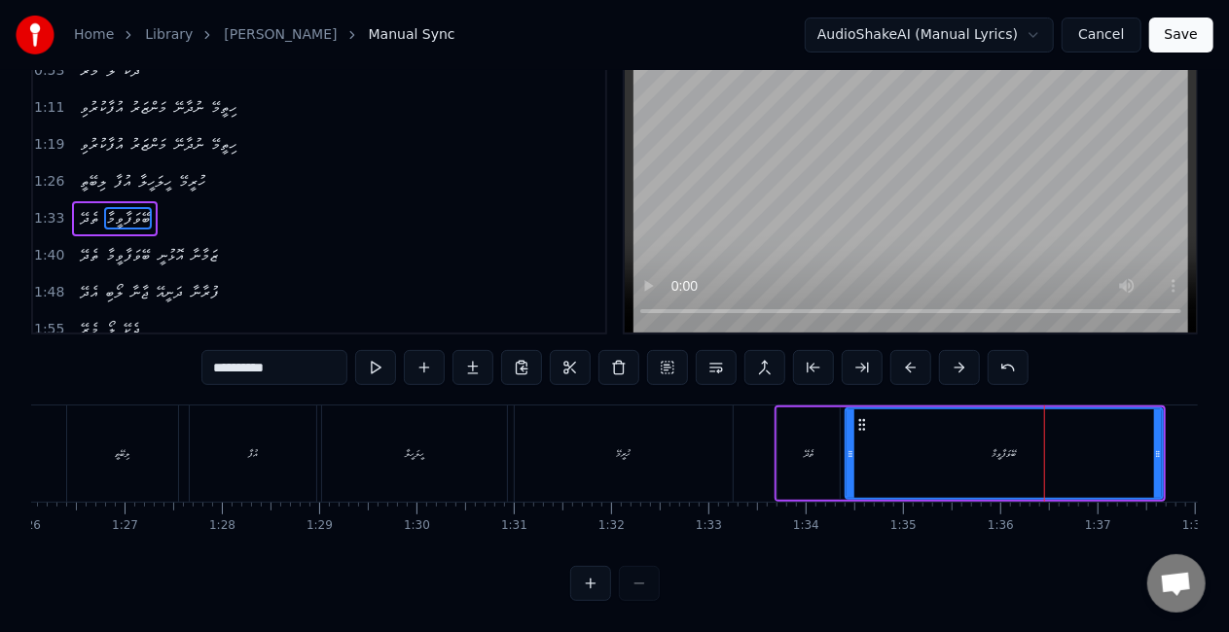
scroll to position [0, 8359]
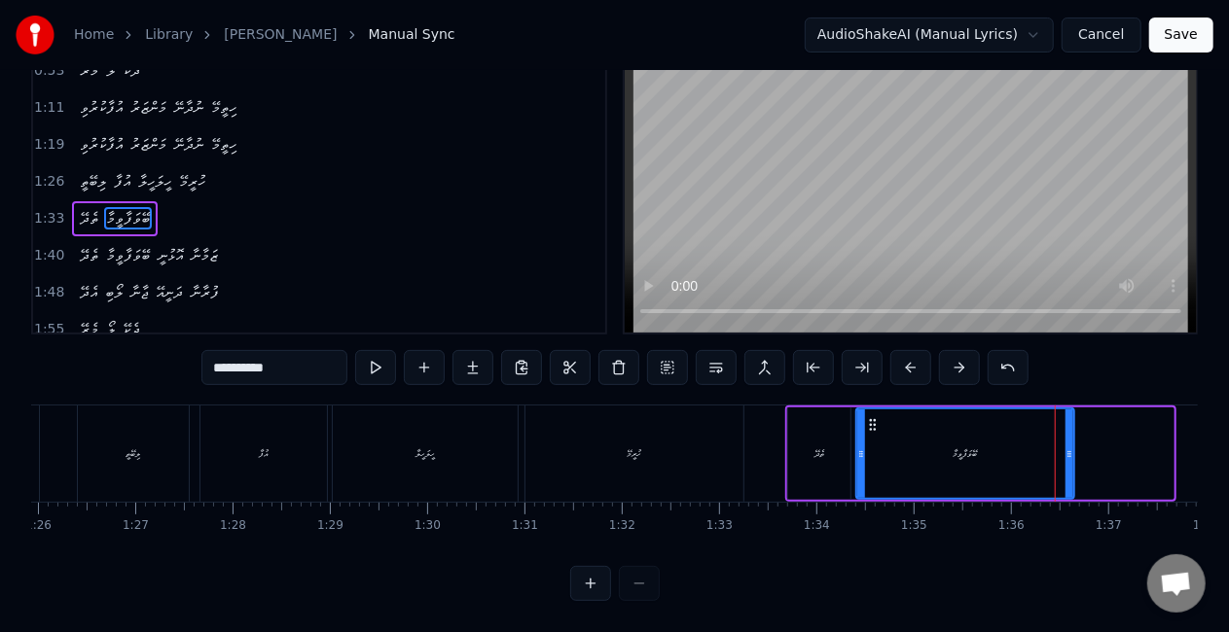
drag, startPoint x: 1169, startPoint y: 427, endPoint x: 1070, endPoint y: 424, distance: 99.3
click at [1070, 424] on div at bounding box center [1069, 454] width 8 height 89
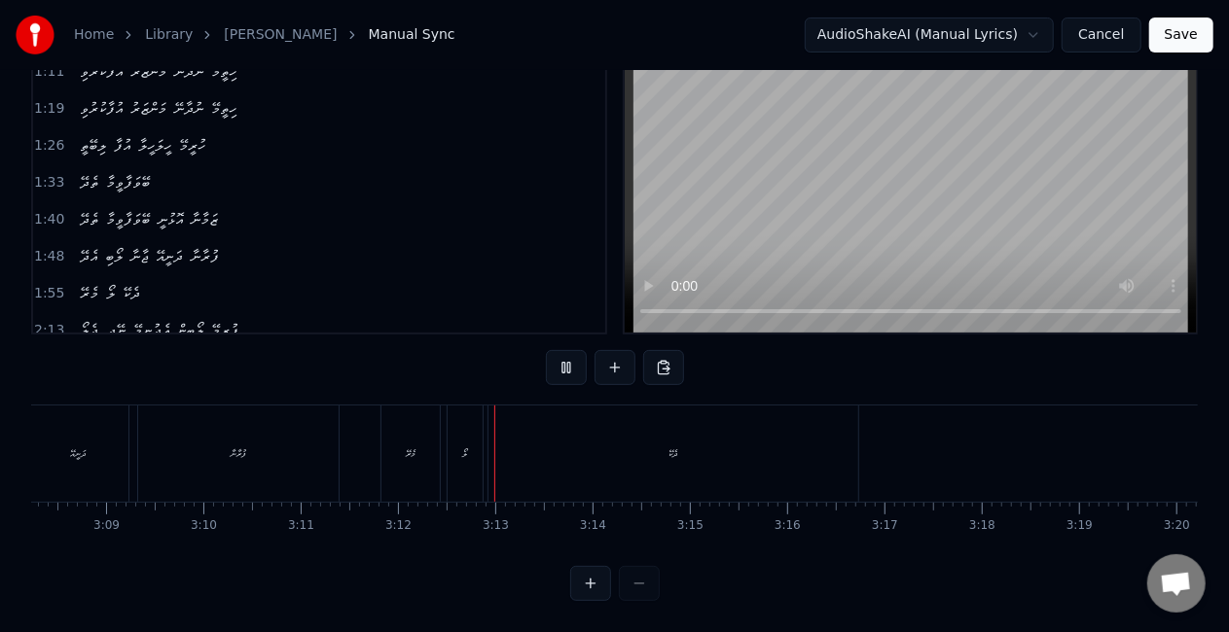
scroll to position [0, 18335]
click at [642, 432] on div "ދެކޭ" at bounding box center [650, 454] width 370 height 96
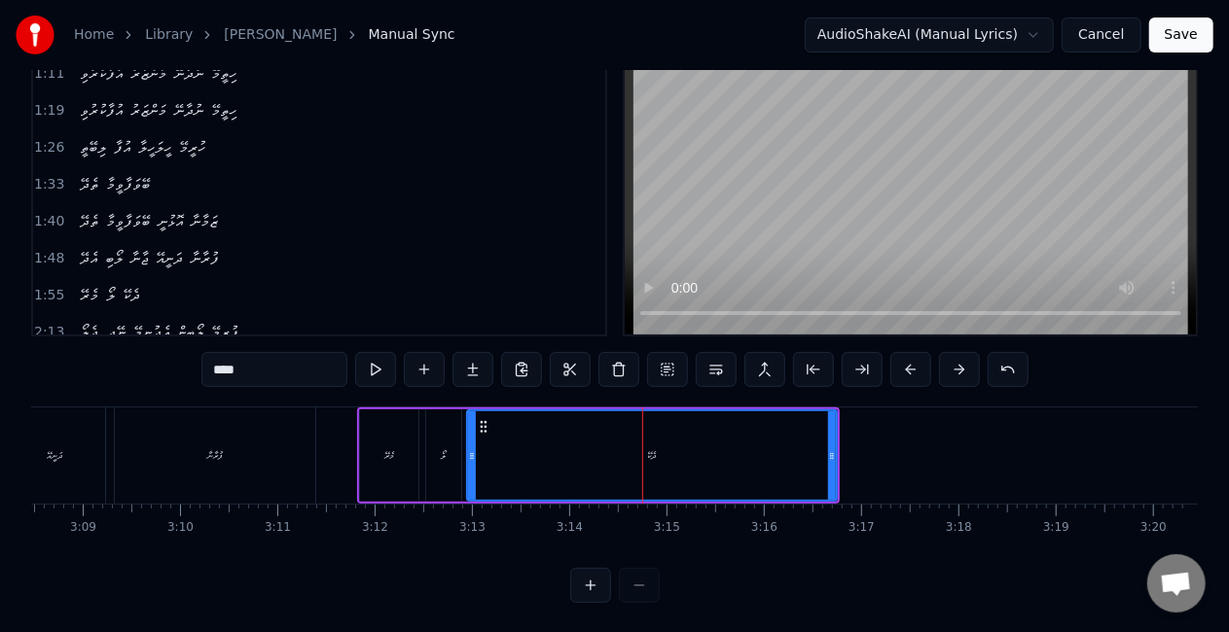
scroll to position [486, 0]
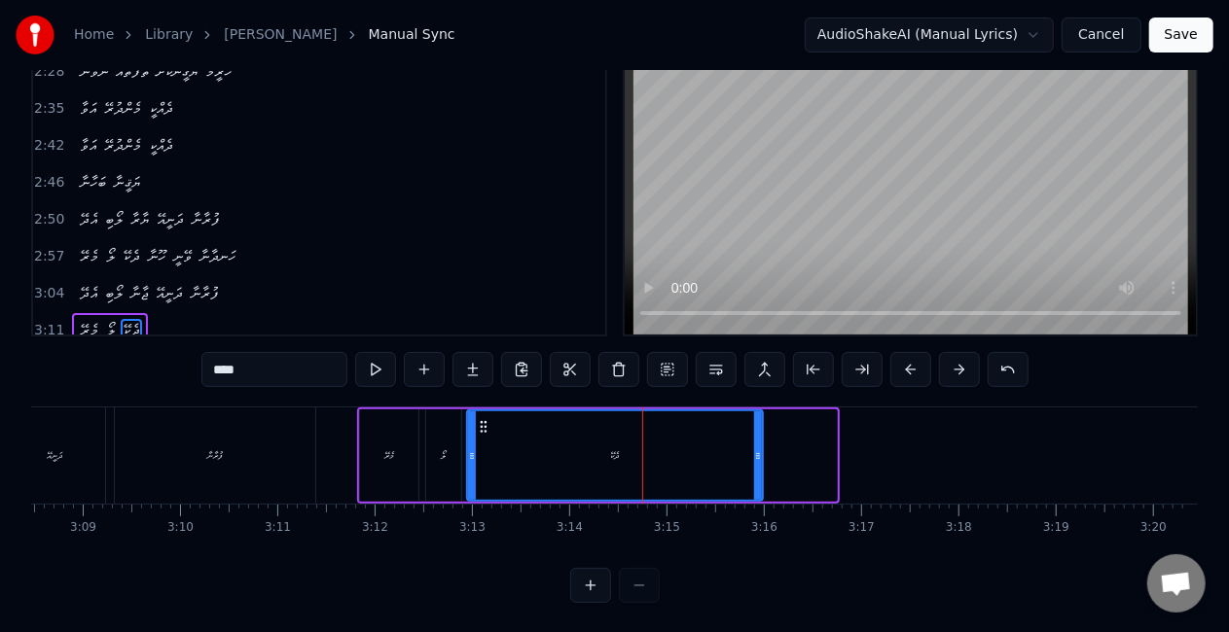
drag, startPoint x: 831, startPoint y: 465, endPoint x: 757, endPoint y: 446, distance: 76.5
click at [757, 446] on div at bounding box center [758, 455] width 8 height 89
click at [1181, 33] on button "Save" at bounding box center [1181, 35] width 64 height 35
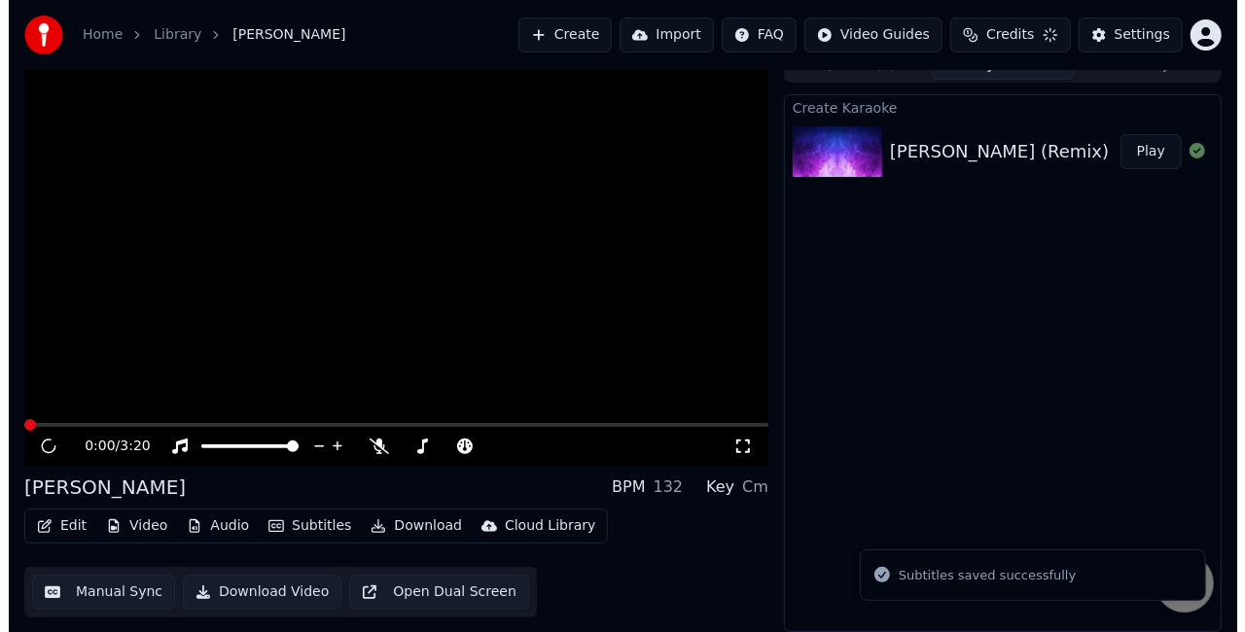
scroll to position [21, 0]
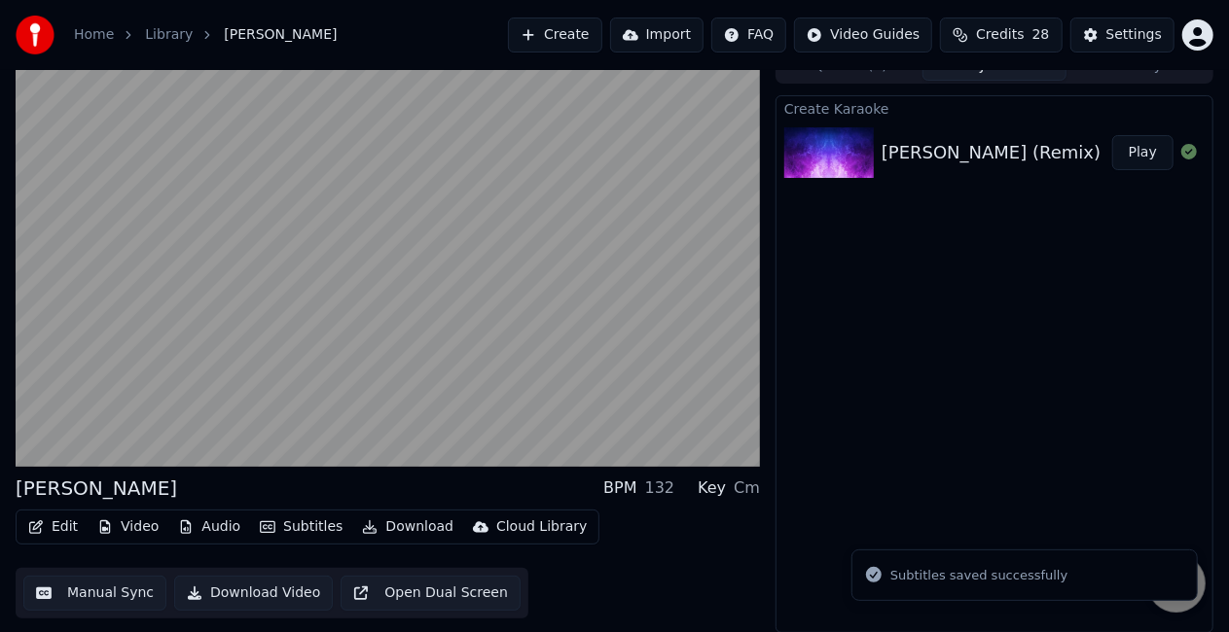
click at [905, 140] on div "[PERSON_NAME] (Remix)" at bounding box center [990, 152] width 219 height 27
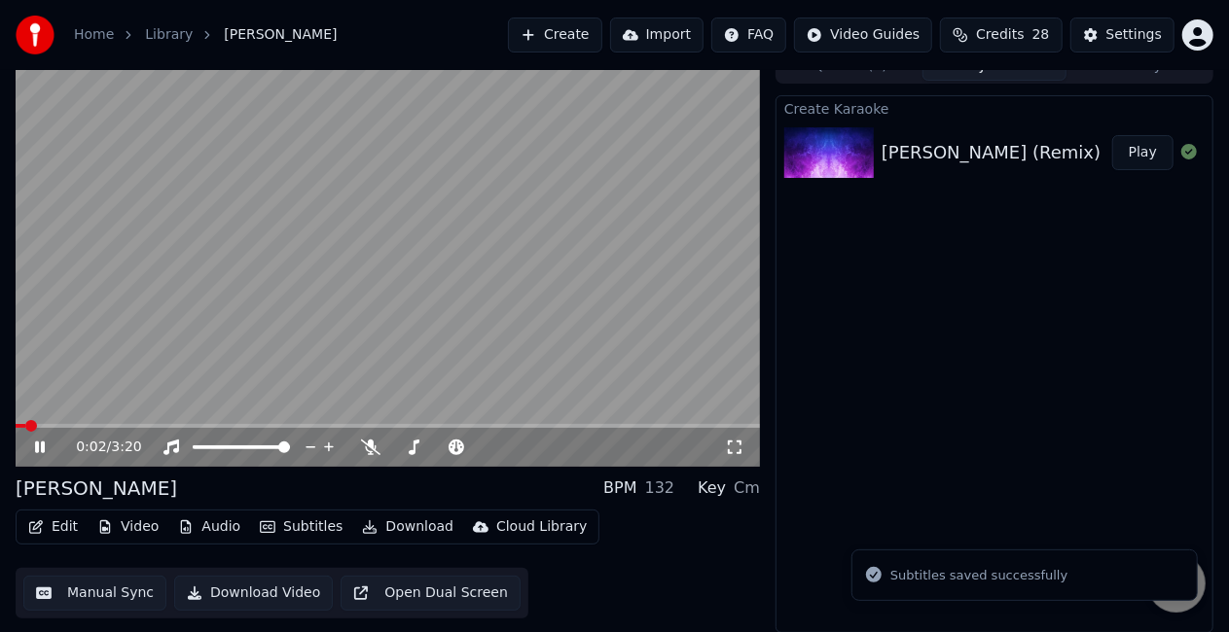
click at [54, 422] on video at bounding box center [388, 258] width 744 height 418
click at [78, 428] on div "0:02 / 3:20" at bounding box center [388, 447] width 744 height 39
click at [78, 424] on span at bounding box center [388, 426] width 744 height 4
click at [202, 338] on video at bounding box center [388, 258] width 744 height 418
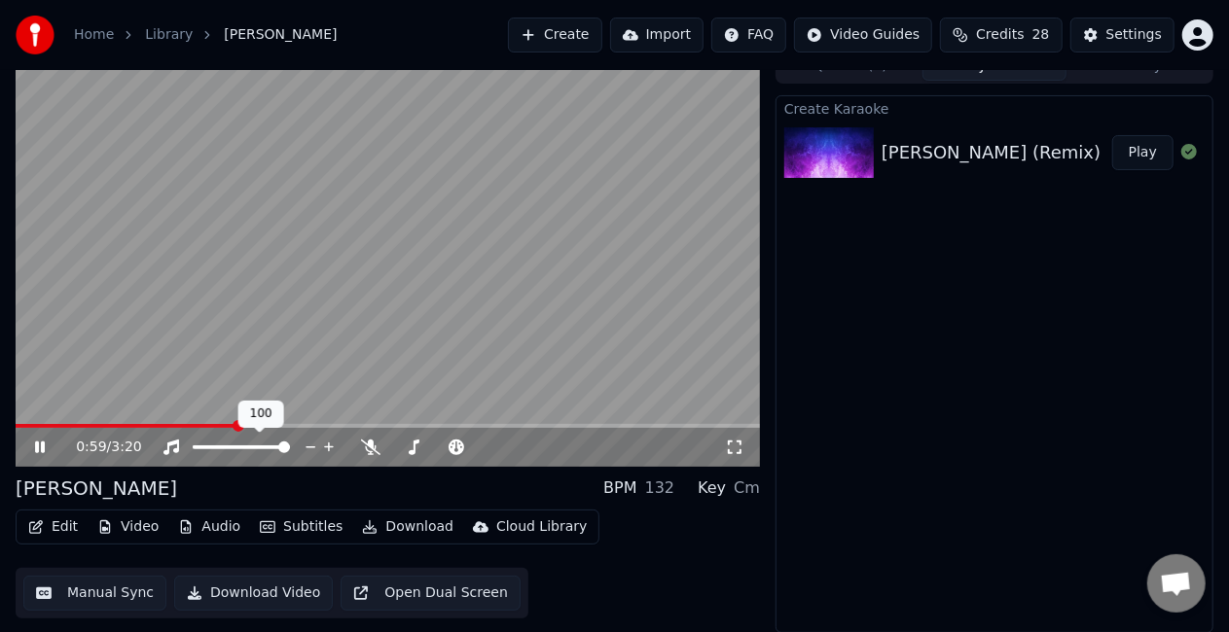
click at [264, 438] on div at bounding box center [259, 447] width 157 height 19
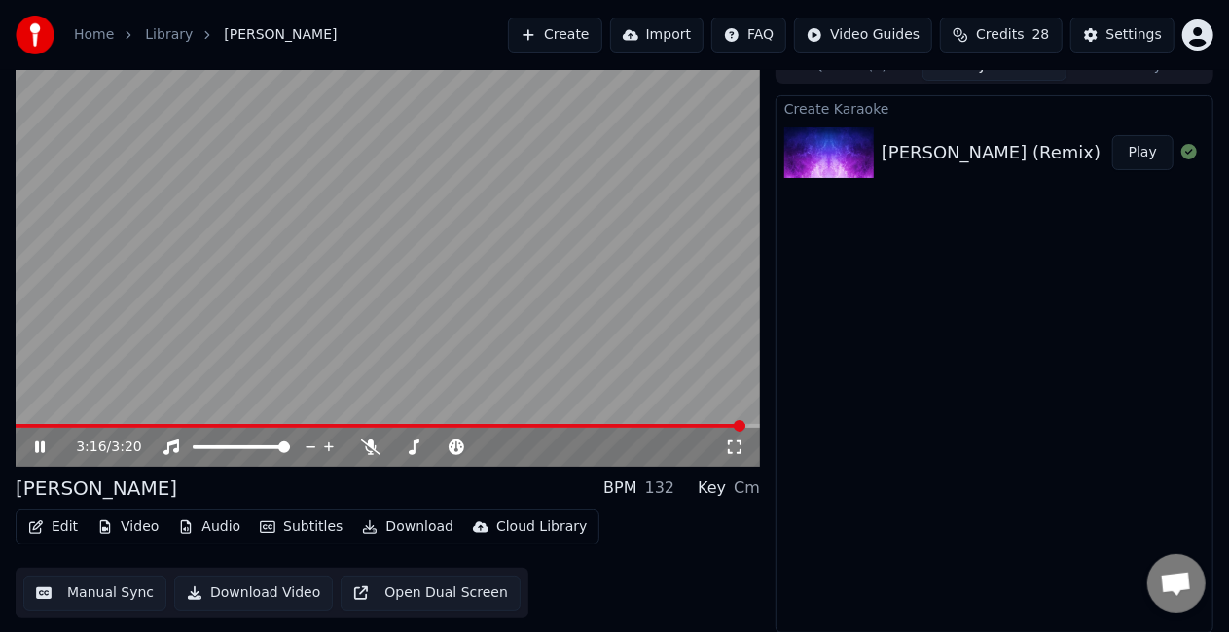
click at [426, 328] on video at bounding box center [388, 258] width 744 height 418
click at [387, 526] on button "Download" at bounding box center [407, 527] width 107 height 27
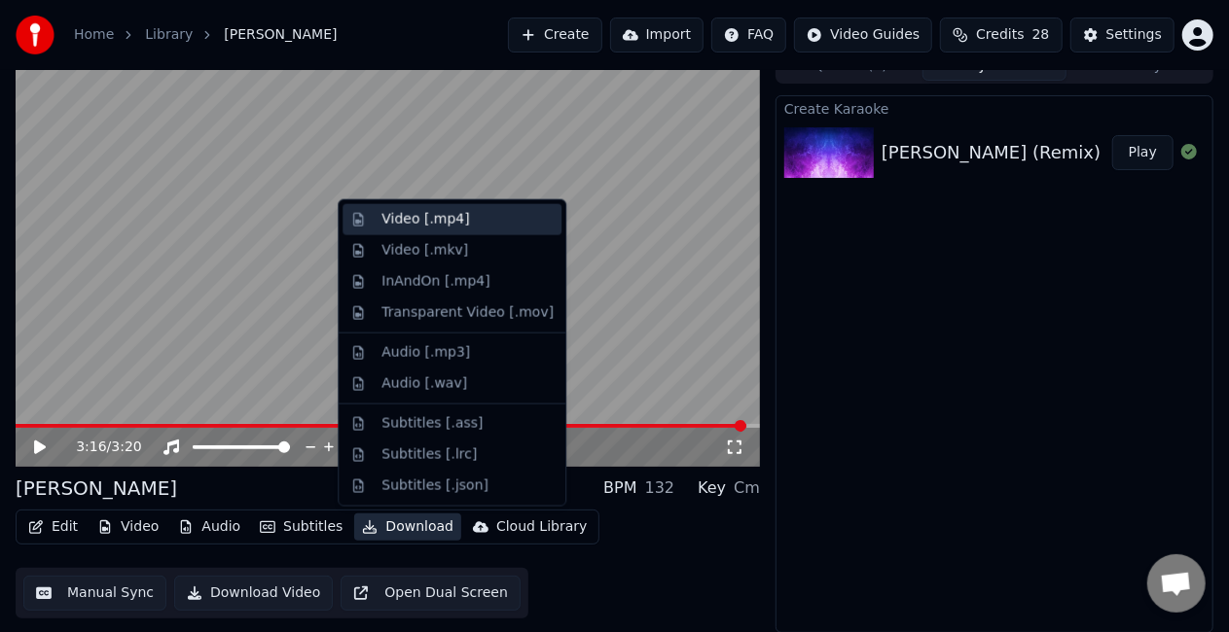
click at [412, 220] on div "Video [.mp4]" at bounding box center [425, 219] width 88 height 19
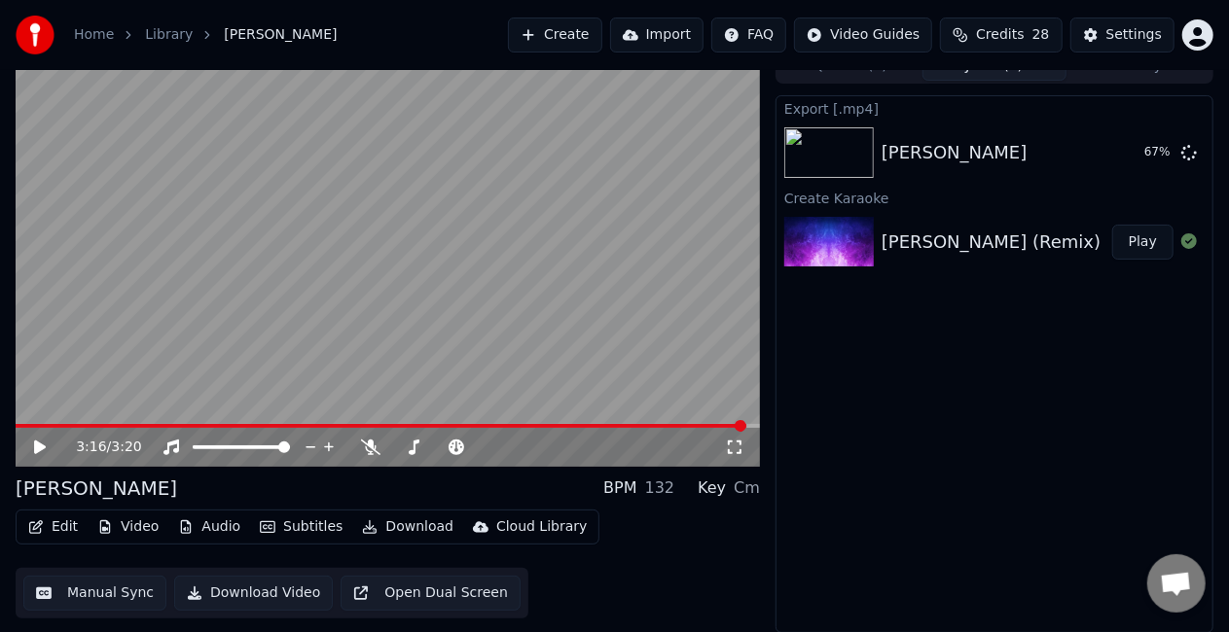
click at [568, 35] on button "Create" at bounding box center [555, 35] width 94 height 35
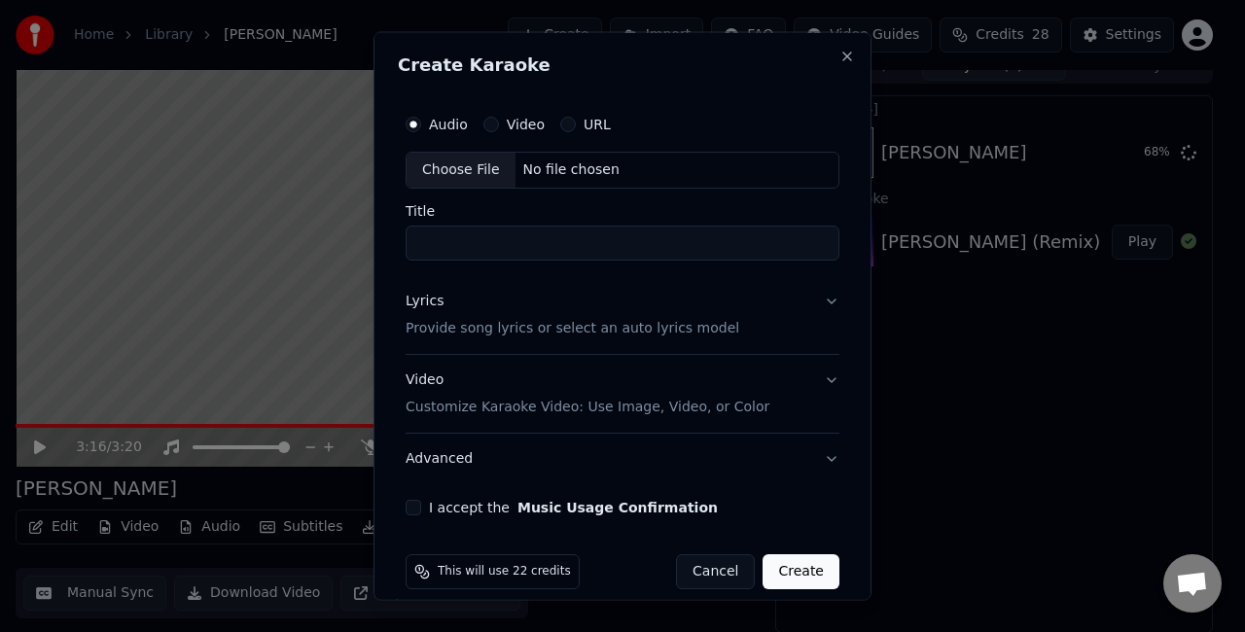
click at [463, 164] on div "Choose File" at bounding box center [461, 170] width 109 height 35
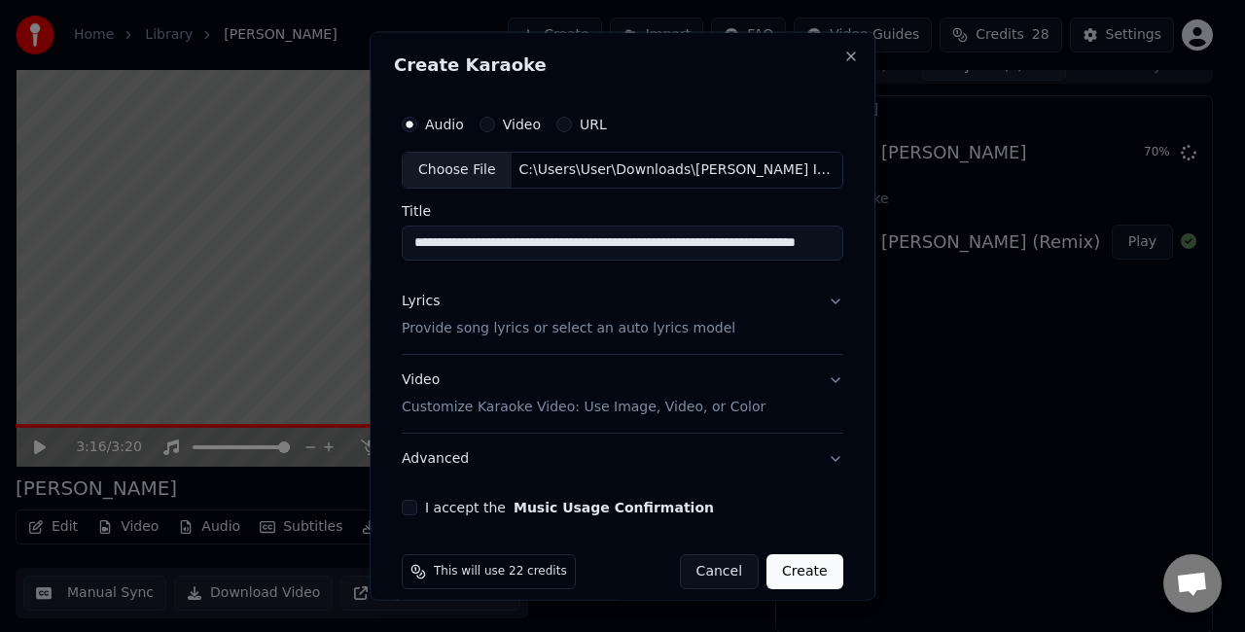
scroll to position [0, 95]
drag, startPoint x: 555, startPoint y: 240, endPoint x: 848, endPoint y: 247, distance: 292.9
click at [848, 247] on div "**********" at bounding box center [623, 316] width 506 height 569
type input "**********"
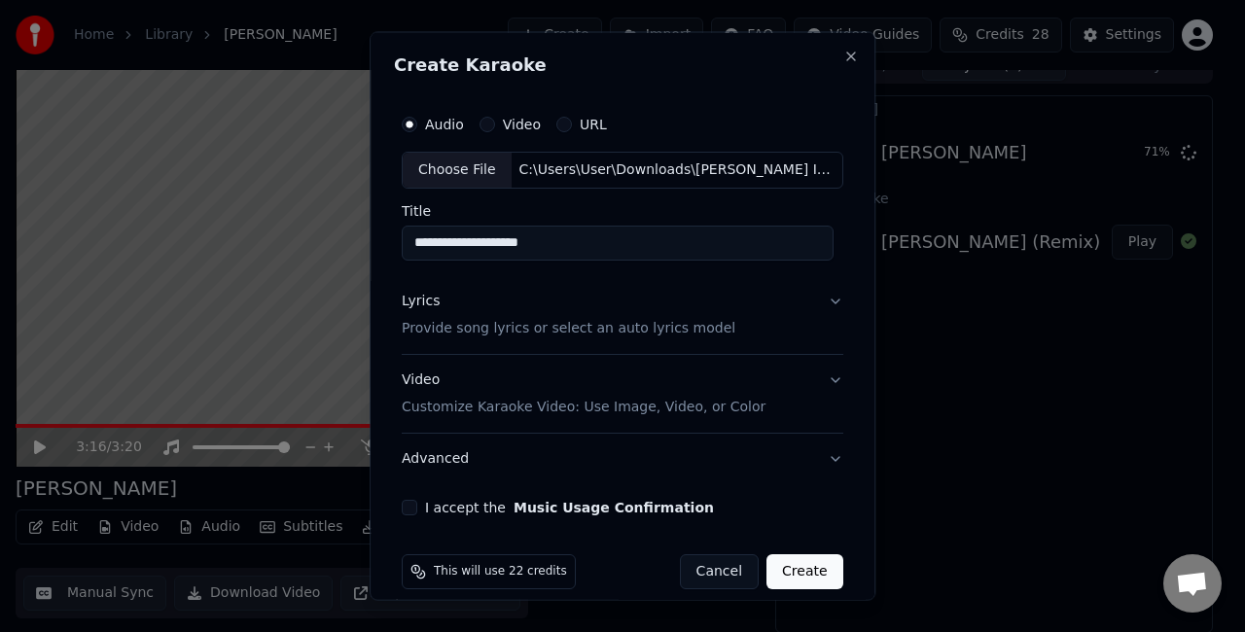
click at [811, 297] on button "Lyrics Provide song lyrics or select an auto lyrics model" at bounding box center [623, 314] width 442 height 78
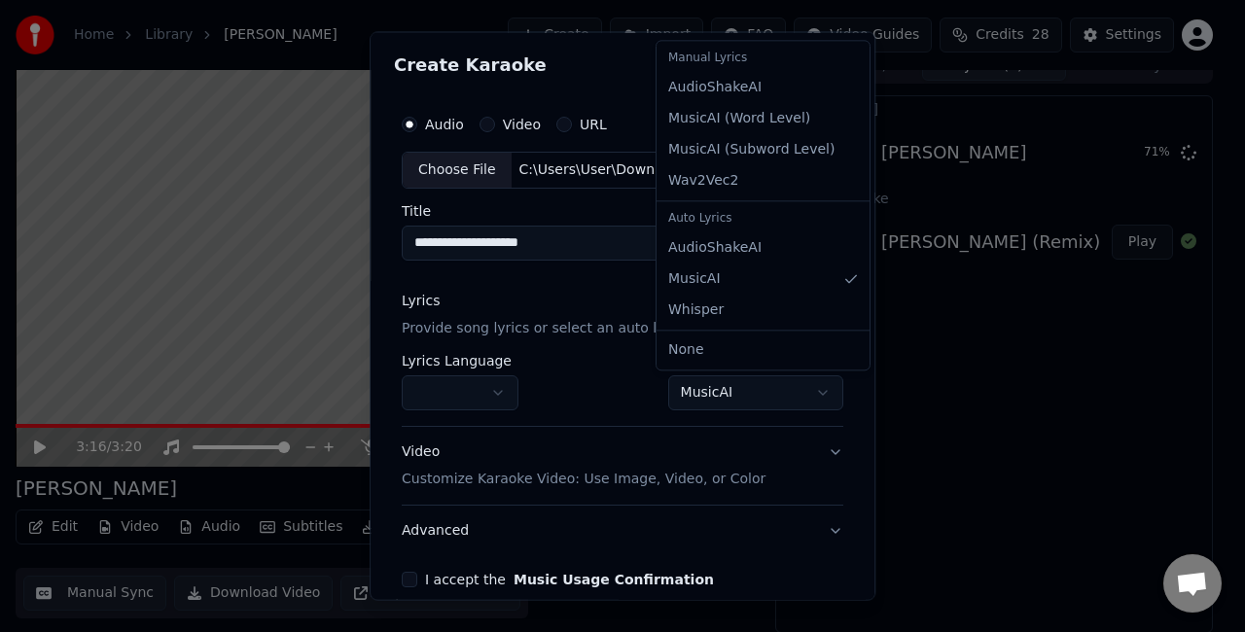
click at [701, 397] on body "**********" at bounding box center [614, 295] width 1229 height 632
select select "**********"
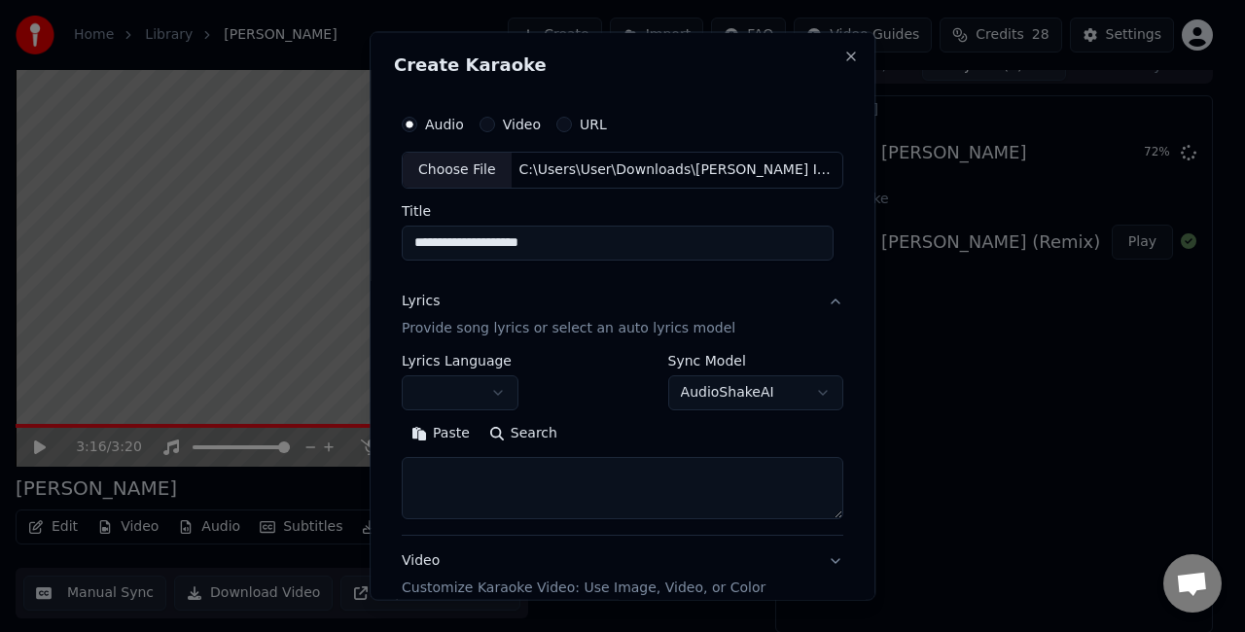
click at [581, 481] on textarea at bounding box center [623, 487] width 442 height 62
paste textarea "**********"
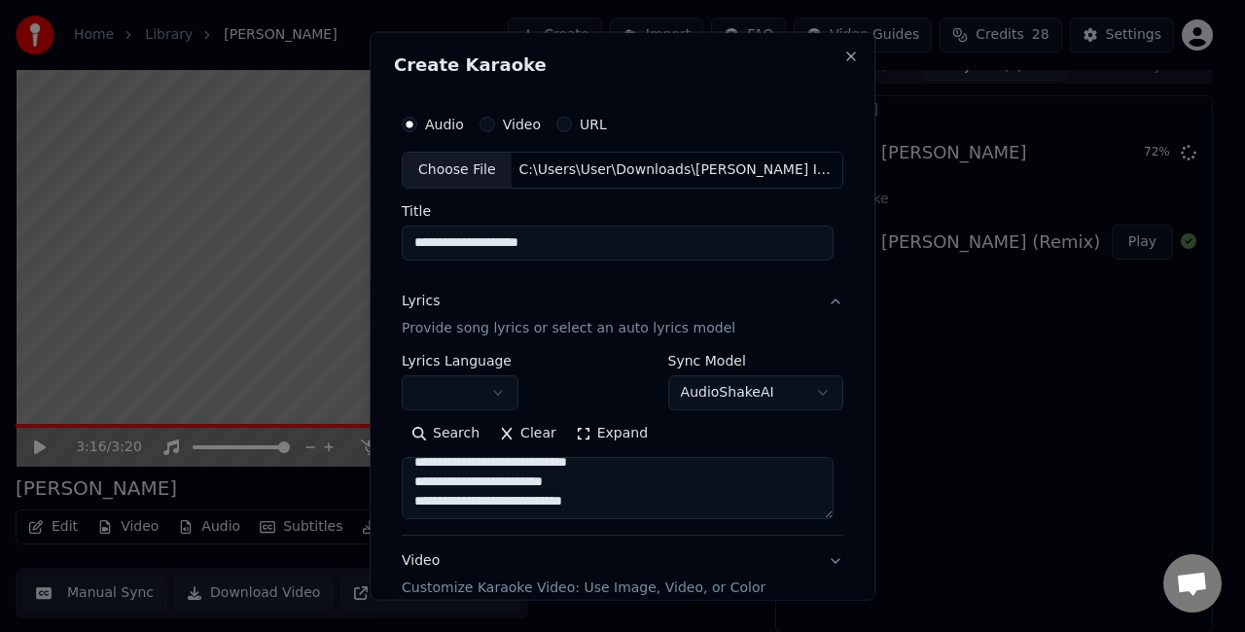
scroll to position [195, 0]
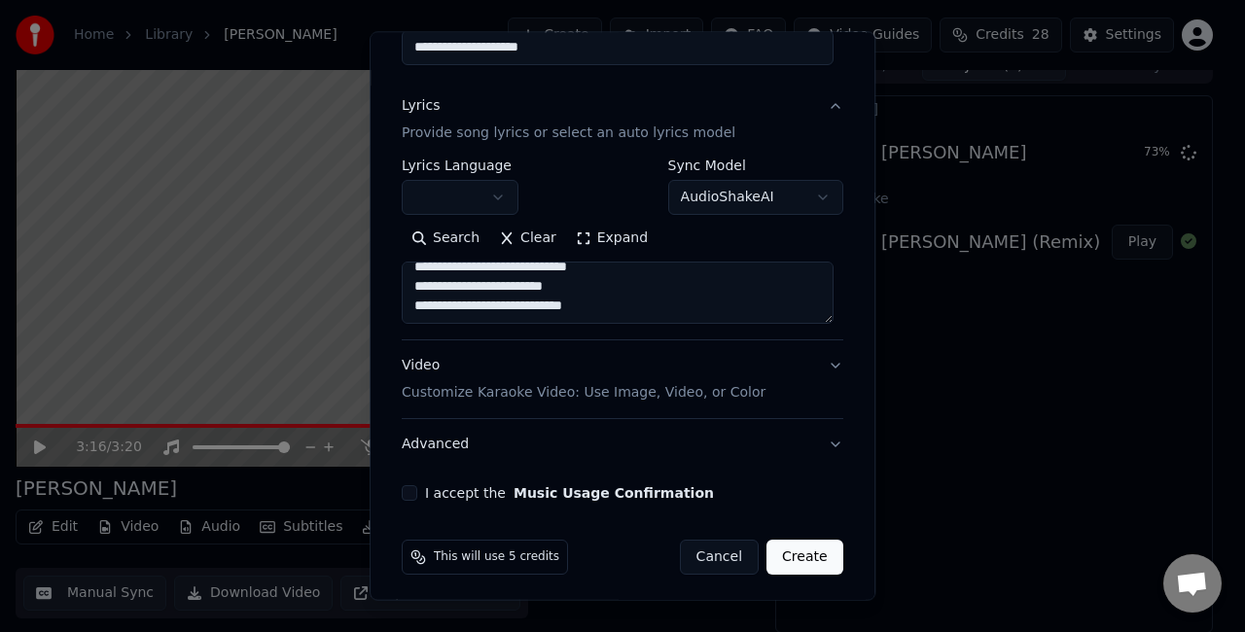
type textarea "**********"
click at [800, 375] on button "Video Customize Karaoke Video: Use Image, Video, or Color" at bounding box center [623, 379] width 442 height 78
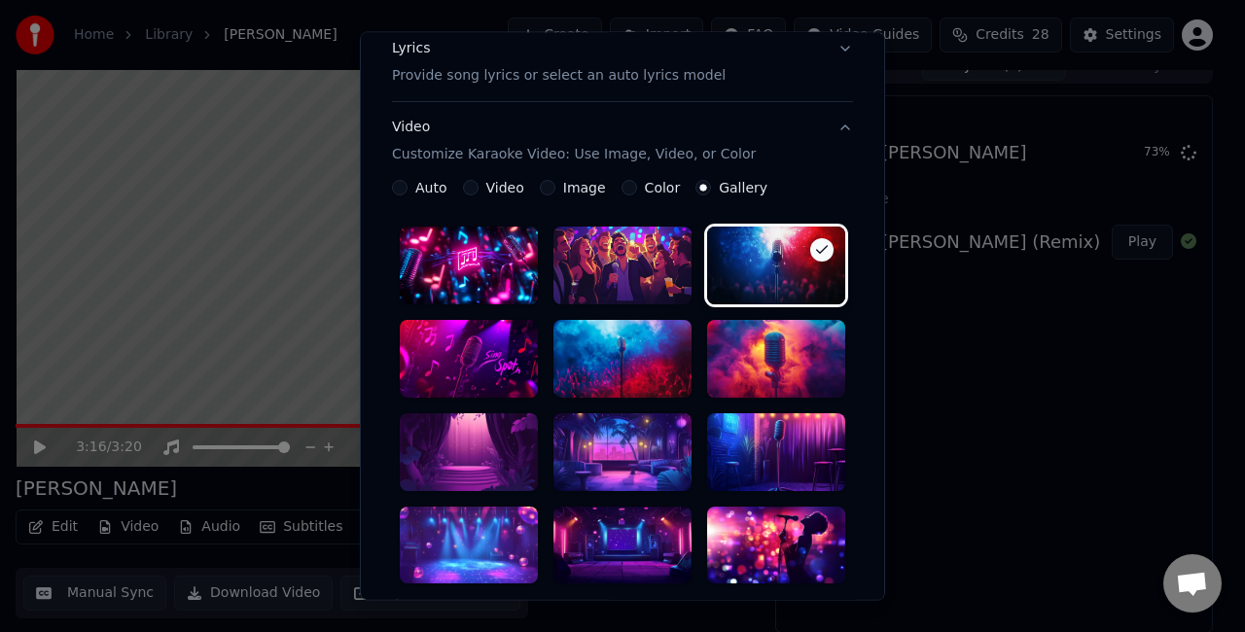
scroll to position [389, 0]
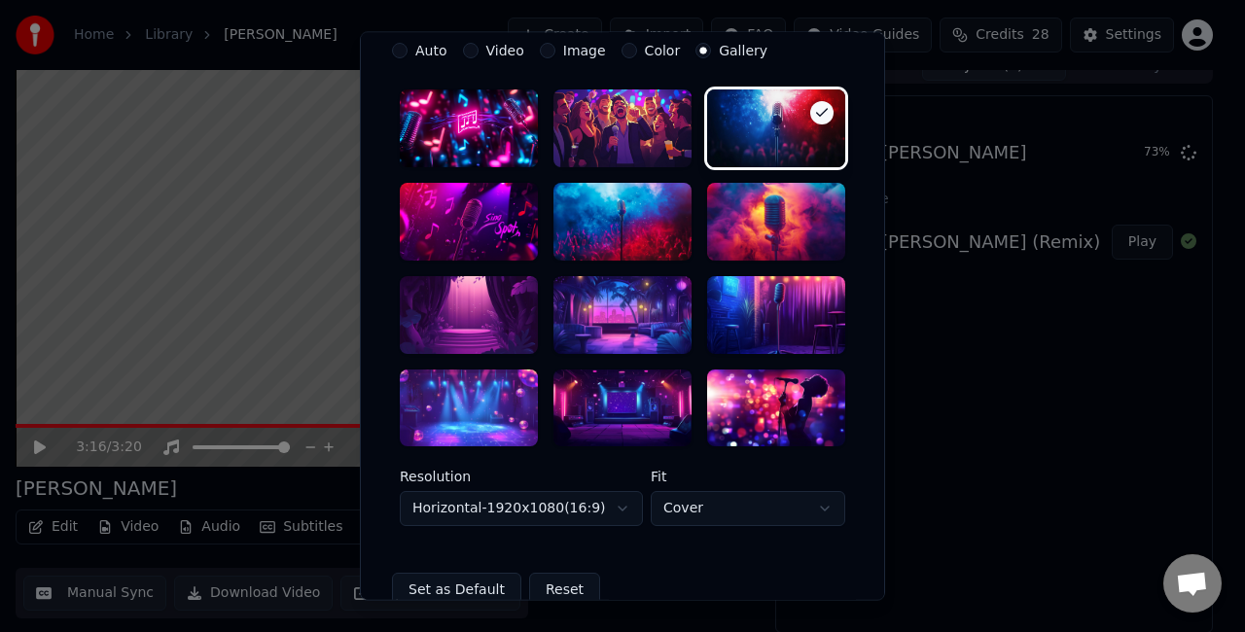
click at [475, 318] on div at bounding box center [469, 315] width 138 height 78
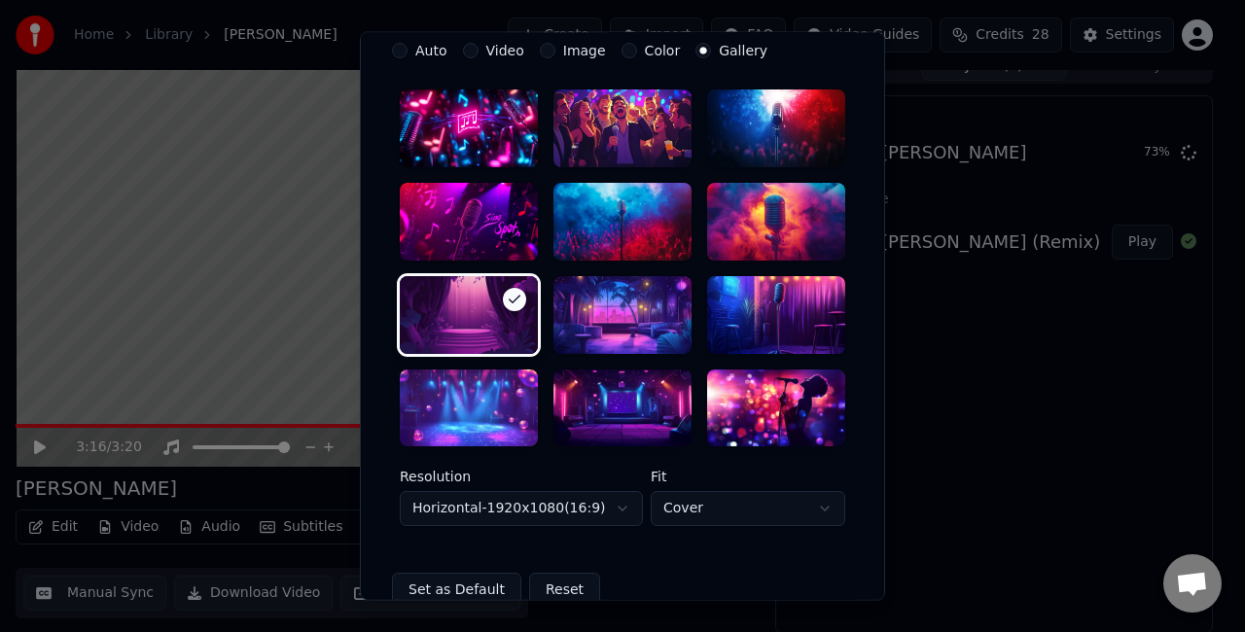
click at [603, 506] on body "**********" at bounding box center [614, 295] width 1229 height 632
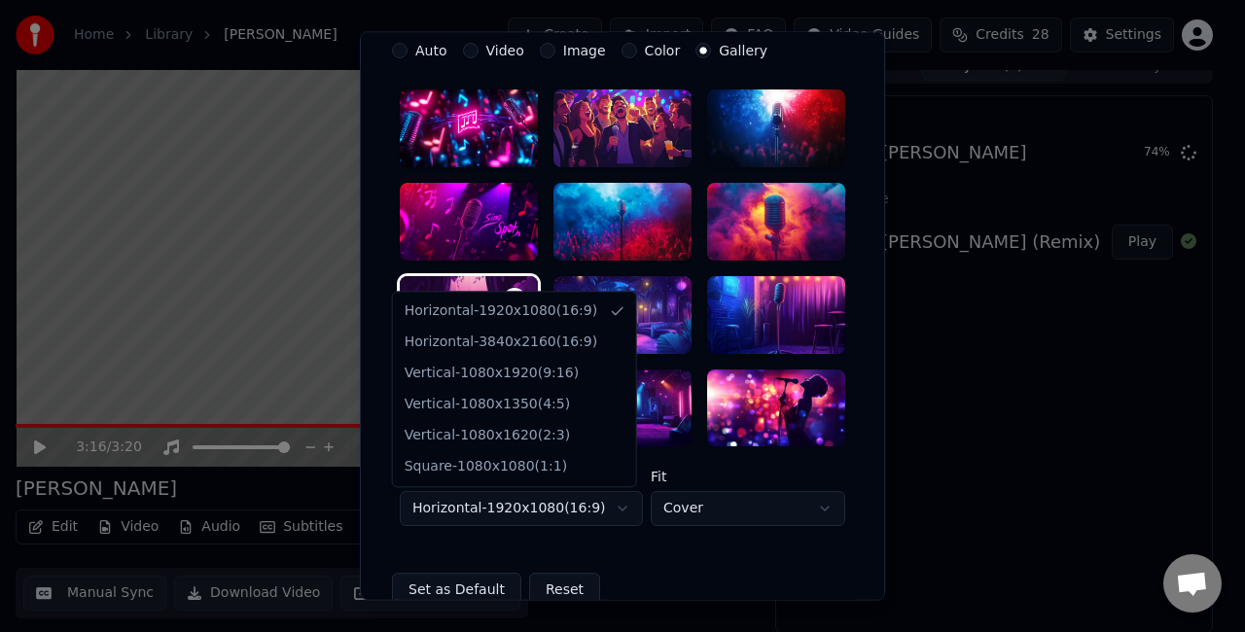
select select "*********"
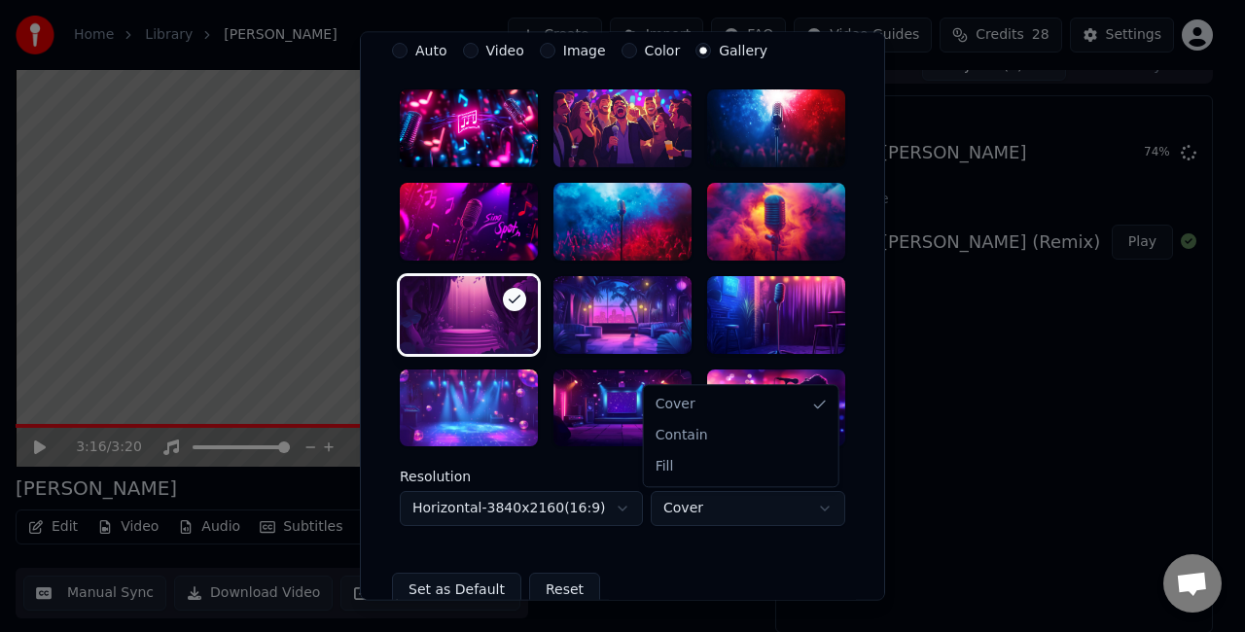
click at [698, 502] on body "**********" at bounding box center [614, 295] width 1229 height 632
select select "****"
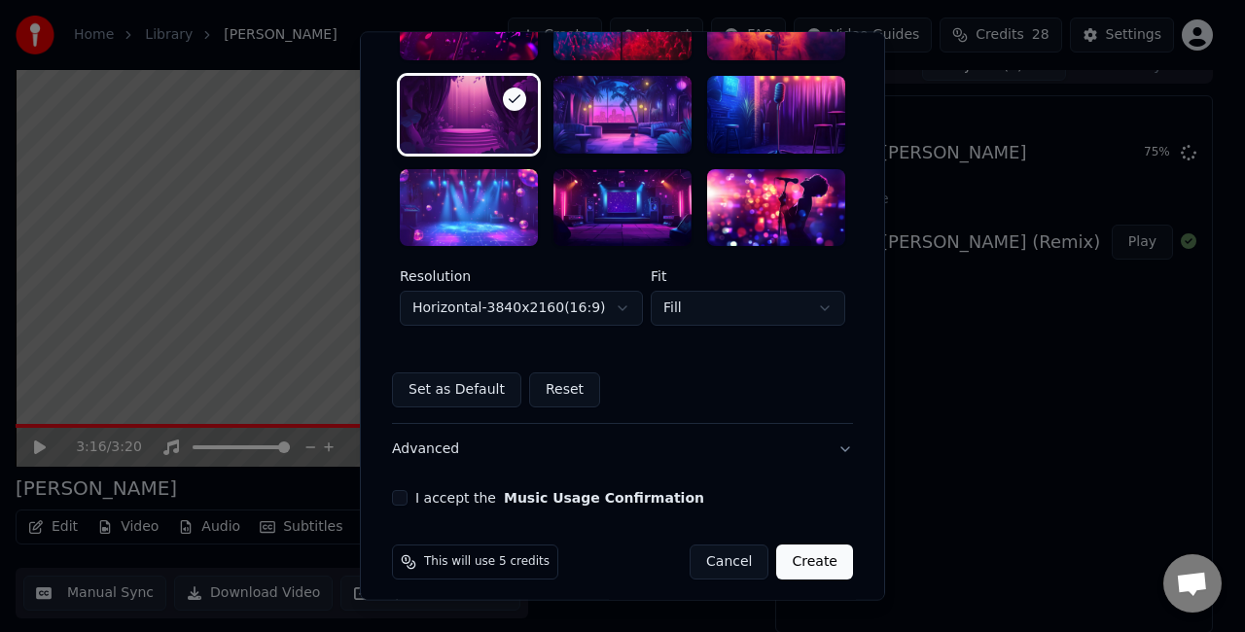
scroll to position [599, 0]
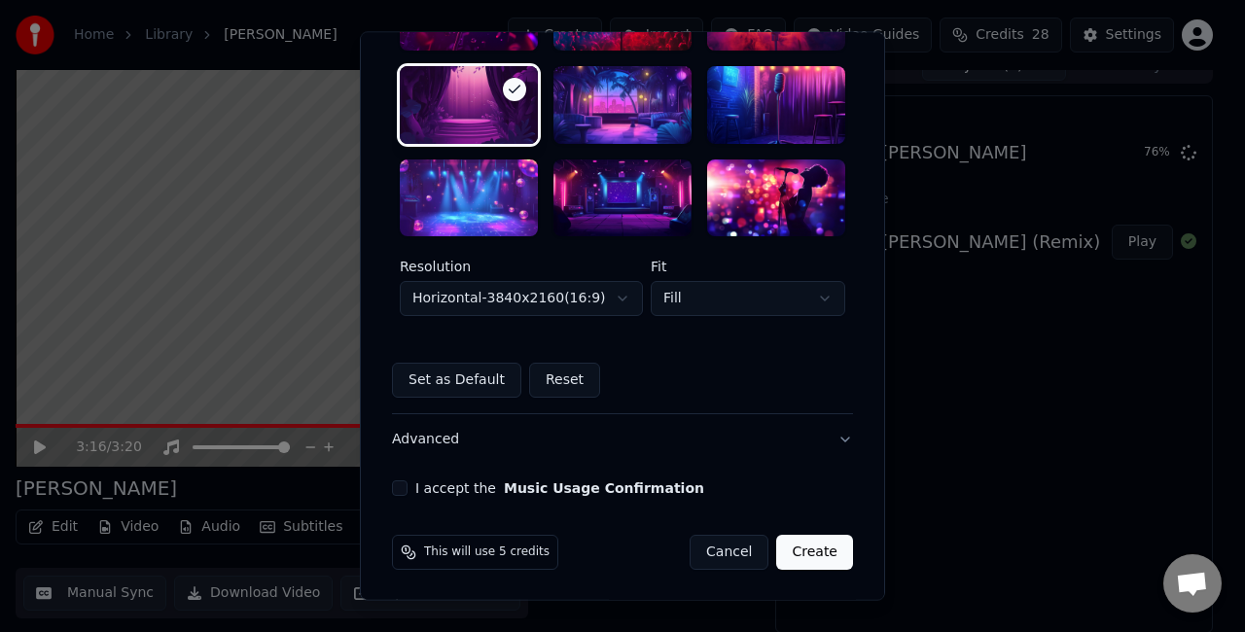
click at [392, 490] on button "I accept the Music Usage Confirmation" at bounding box center [400, 490] width 16 height 16
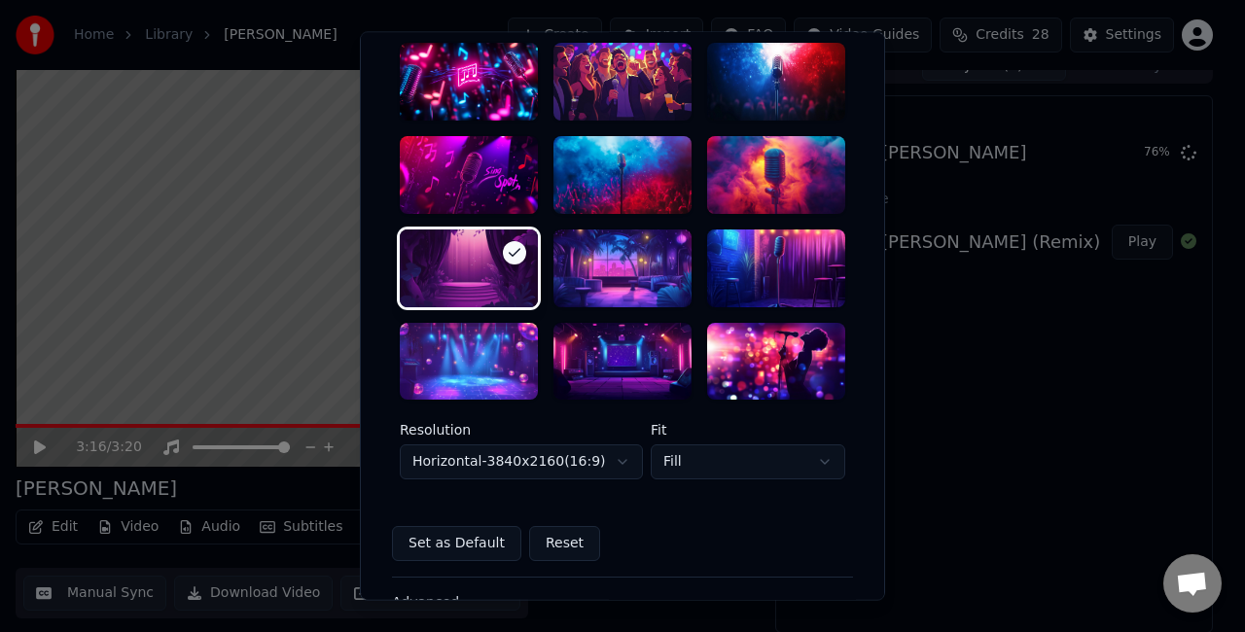
scroll to position [405, 0]
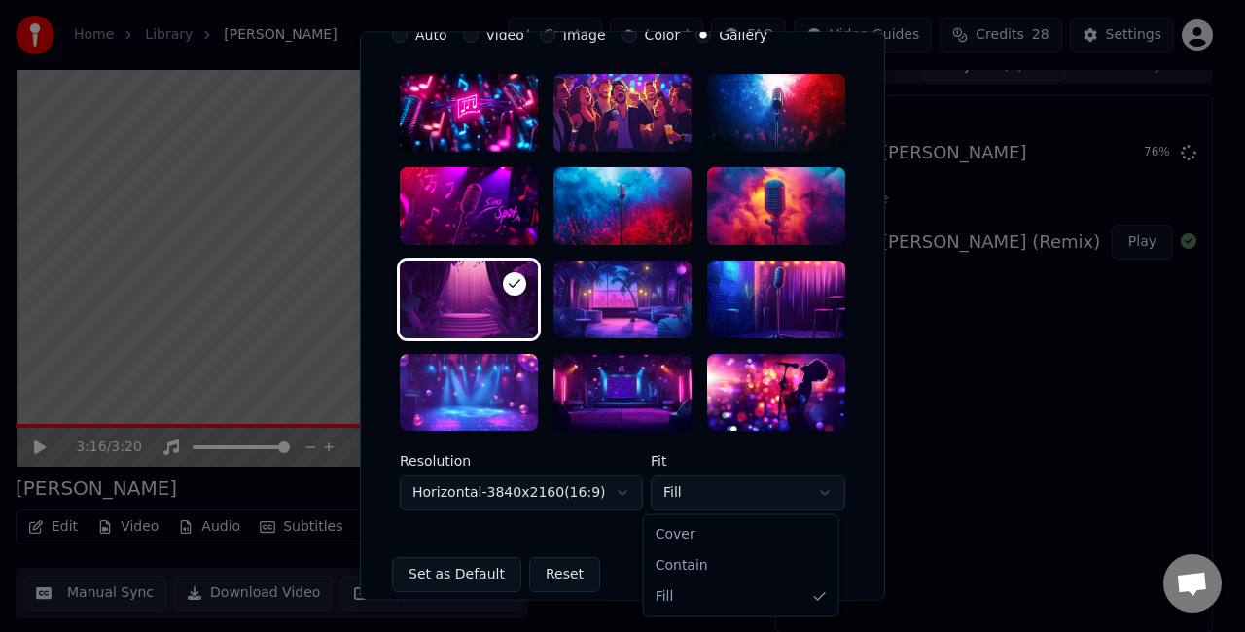
click at [744, 486] on body "**********" at bounding box center [614, 295] width 1229 height 632
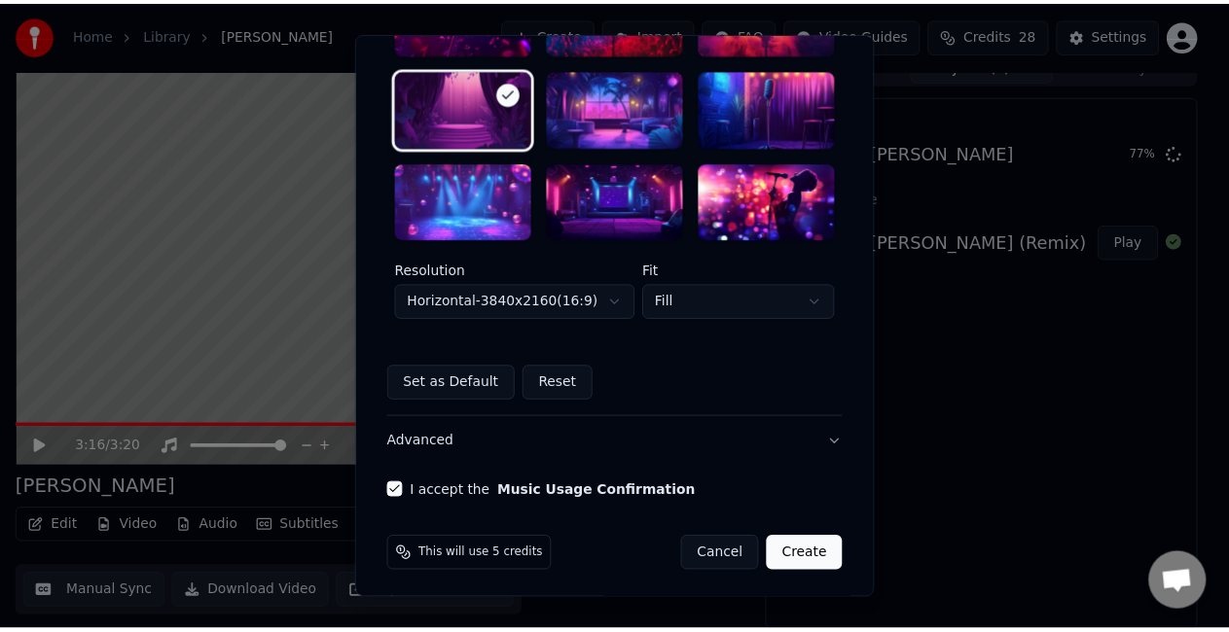
scroll to position [599, 0]
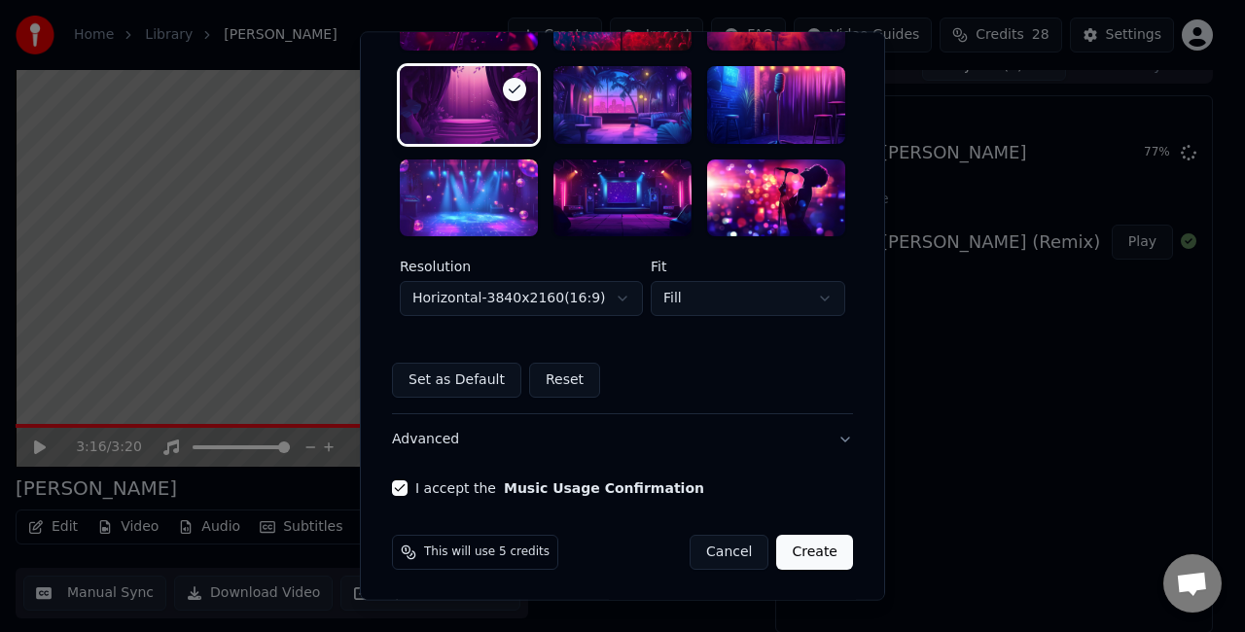
click at [822, 558] on button "Create" at bounding box center [814, 553] width 77 height 35
select select "*********"
select select "*****"
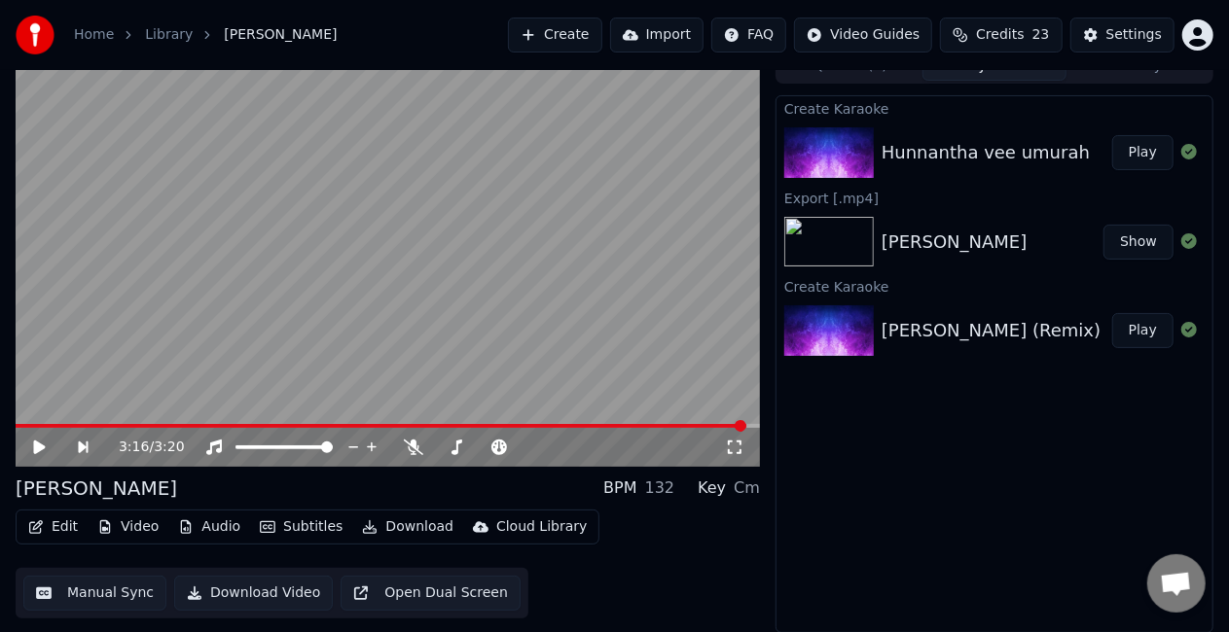
click at [1146, 150] on button "Play" at bounding box center [1142, 152] width 61 height 35
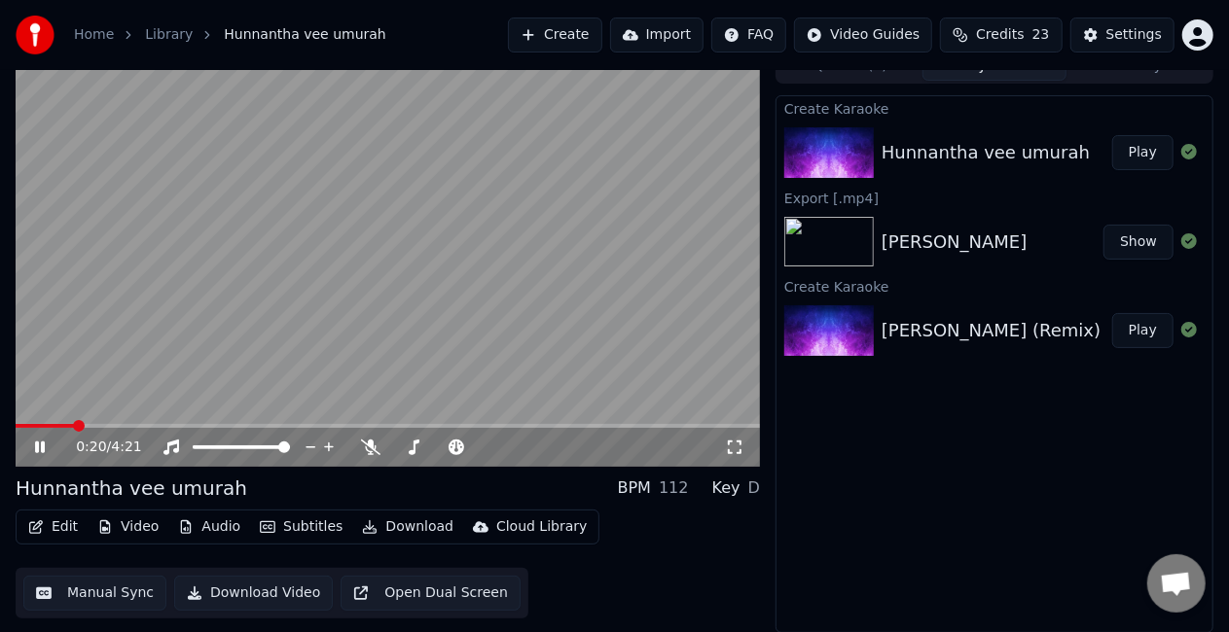
click at [275, 282] on video at bounding box center [388, 258] width 744 height 418
click at [57, 424] on span at bounding box center [37, 426] width 43 height 4
click at [39, 446] on icon at bounding box center [40, 448] width 12 height 14
click at [311, 265] on video at bounding box center [388, 258] width 744 height 418
click at [340, 268] on video at bounding box center [388, 258] width 744 height 418
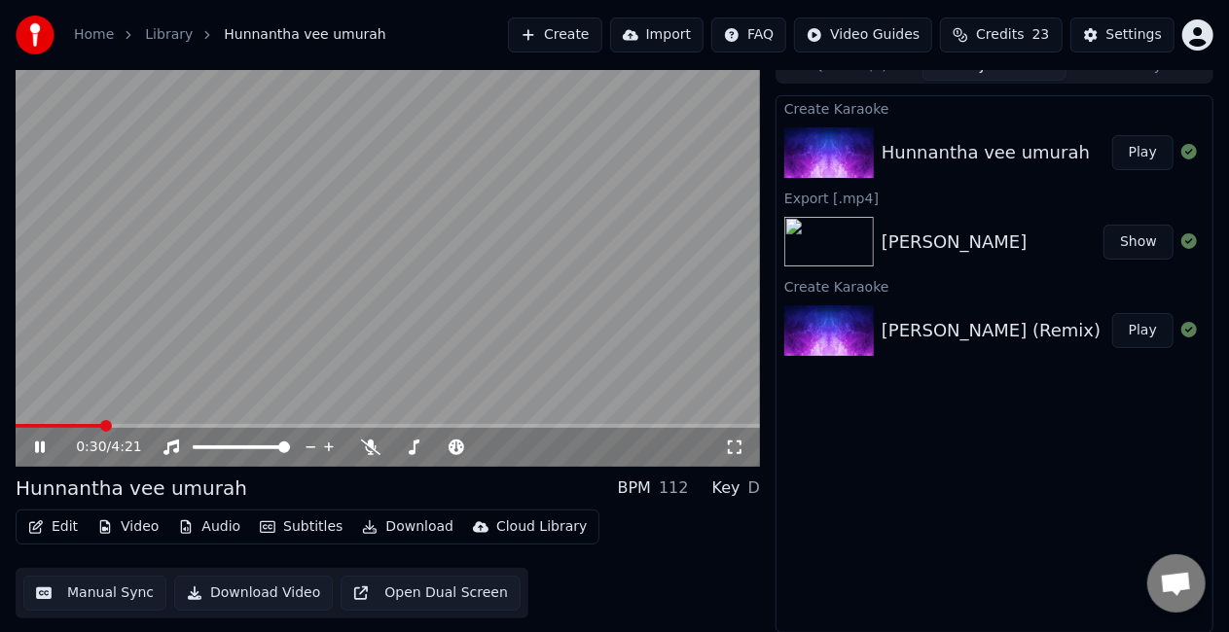
click at [45, 449] on icon at bounding box center [40, 448] width 10 height 12
click at [41, 444] on icon at bounding box center [53, 448] width 45 height 16
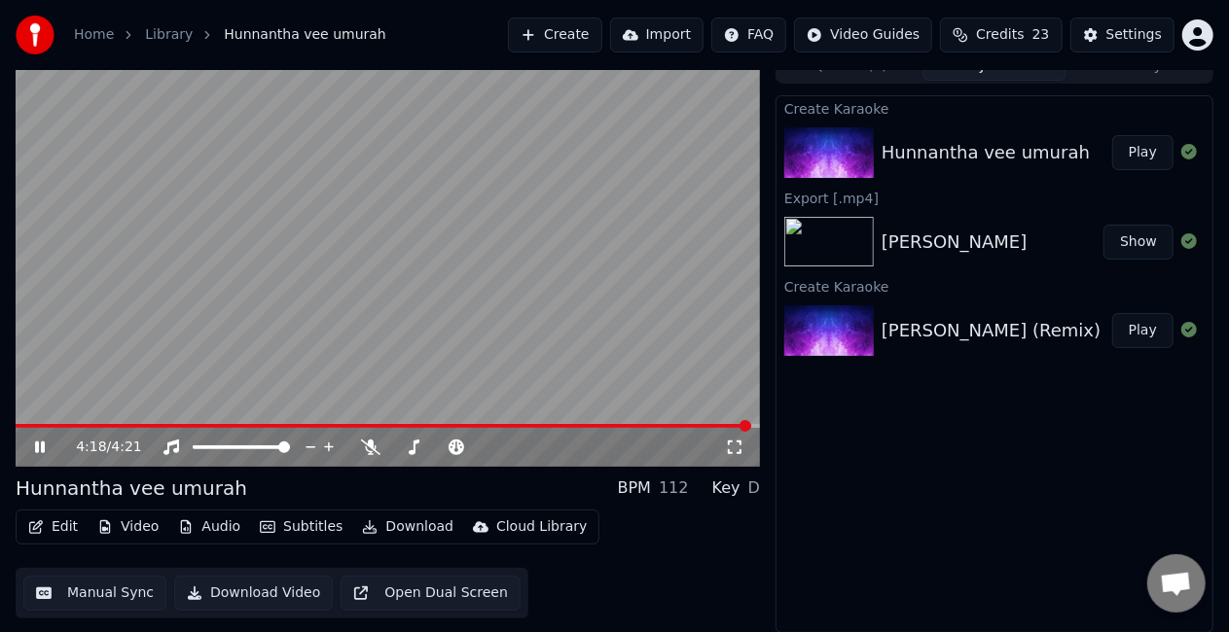
click at [49, 447] on icon at bounding box center [53, 448] width 45 height 16
click at [416, 525] on button "Download" at bounding box center [407, 527] width 107 height 27
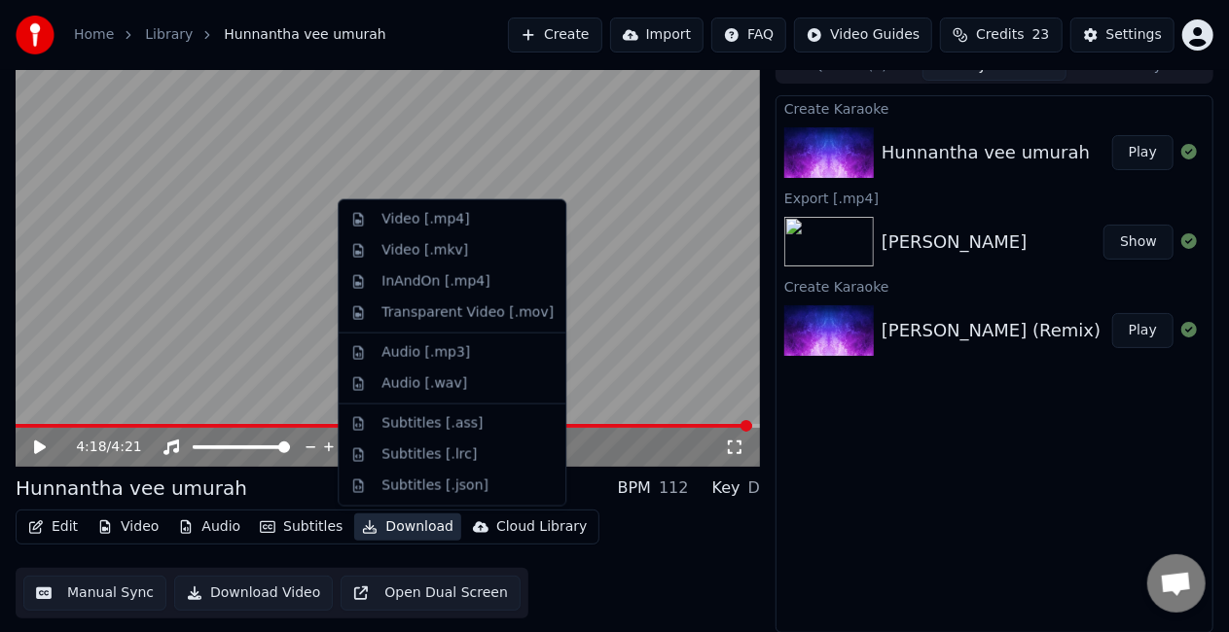
click at [514, 111] on video at bounding box center [388, 258] width 744 height 418
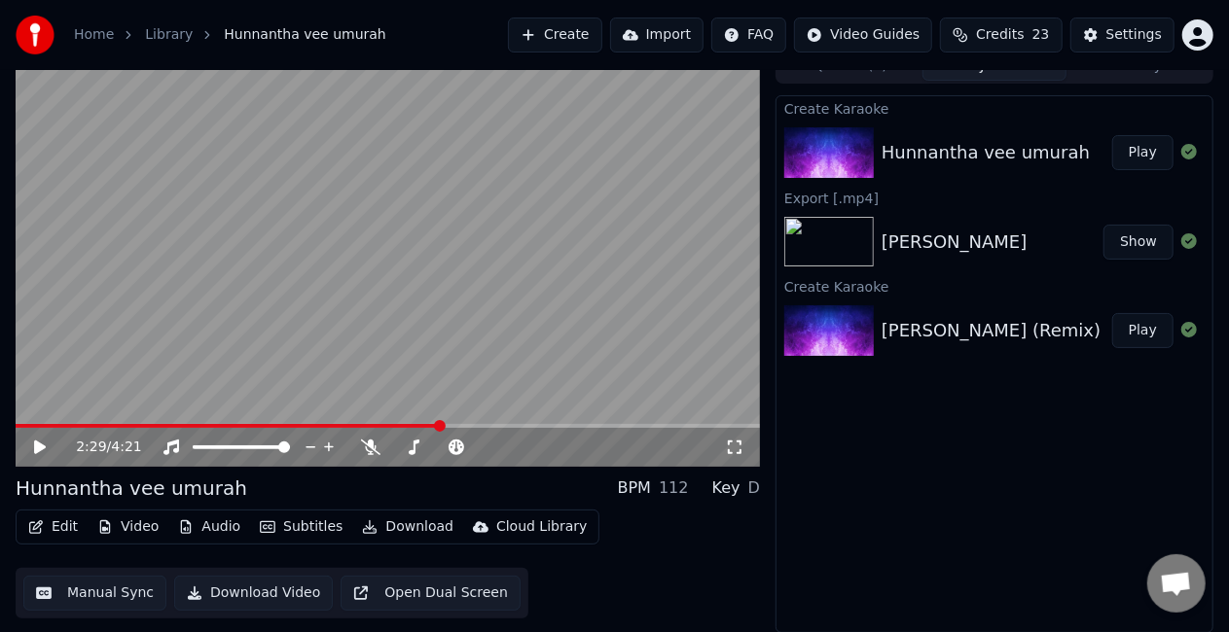
click at [439, 424] on span at bounding box center [228, 426] width 424 height 4
click at [439, 339] on video at bounding box center [388, 258] width 744 height 418
click at [511, 425] on span at bounding box center [388, 426] width 744 height 4
click at [549, 422] on video at bounding box center [388, 258] width 744 height 418
click at [559, 424] on span at bounding box center [388, 426] width 744 height 4
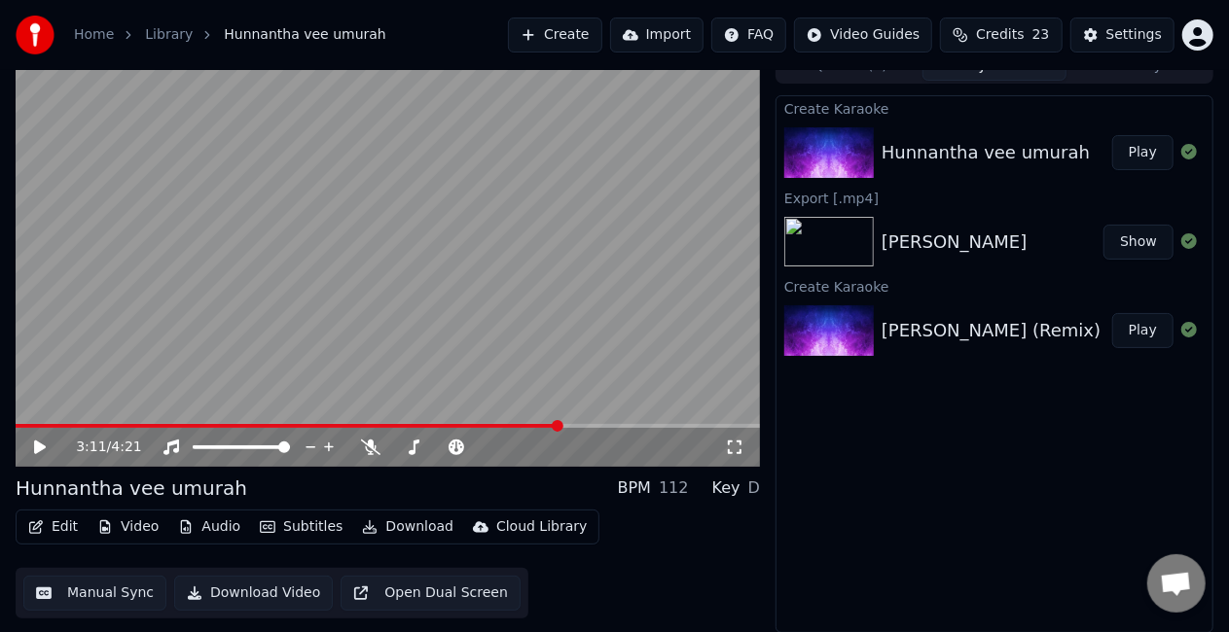
click at [565, 366] on video at bounding box center [388, 258] width 744 height 418
click at [364, 448] on icon at bounding box center [370, 448] width 19 height 16
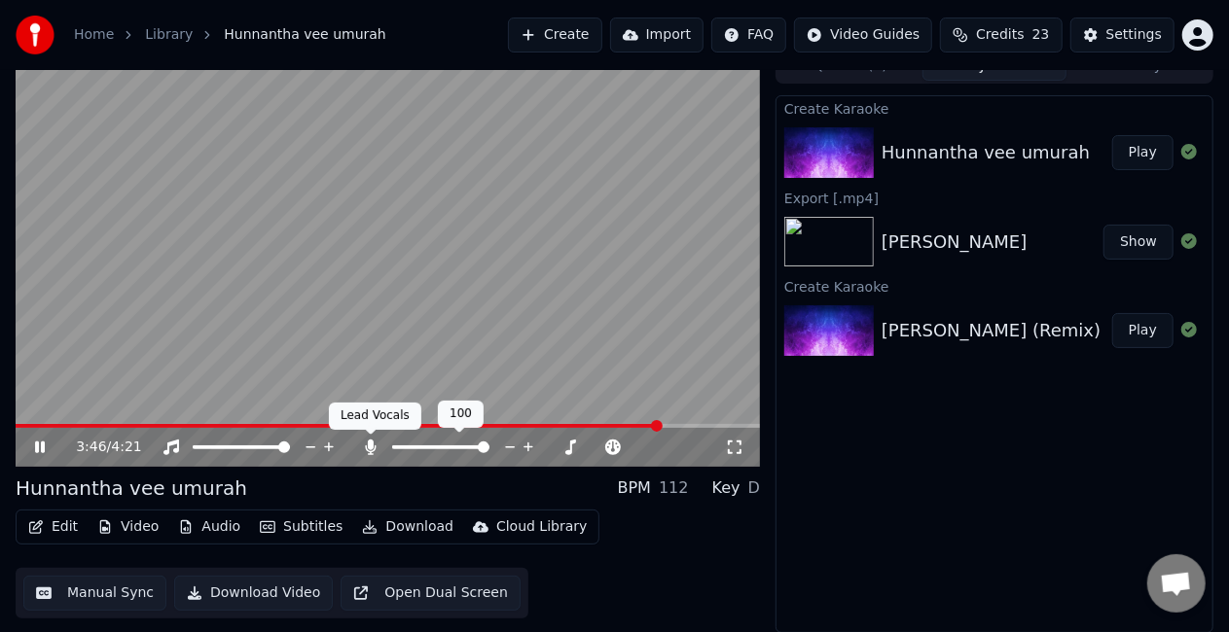
click at [374, 447] on icon at bounding box center [370, 448] width 19 height 16
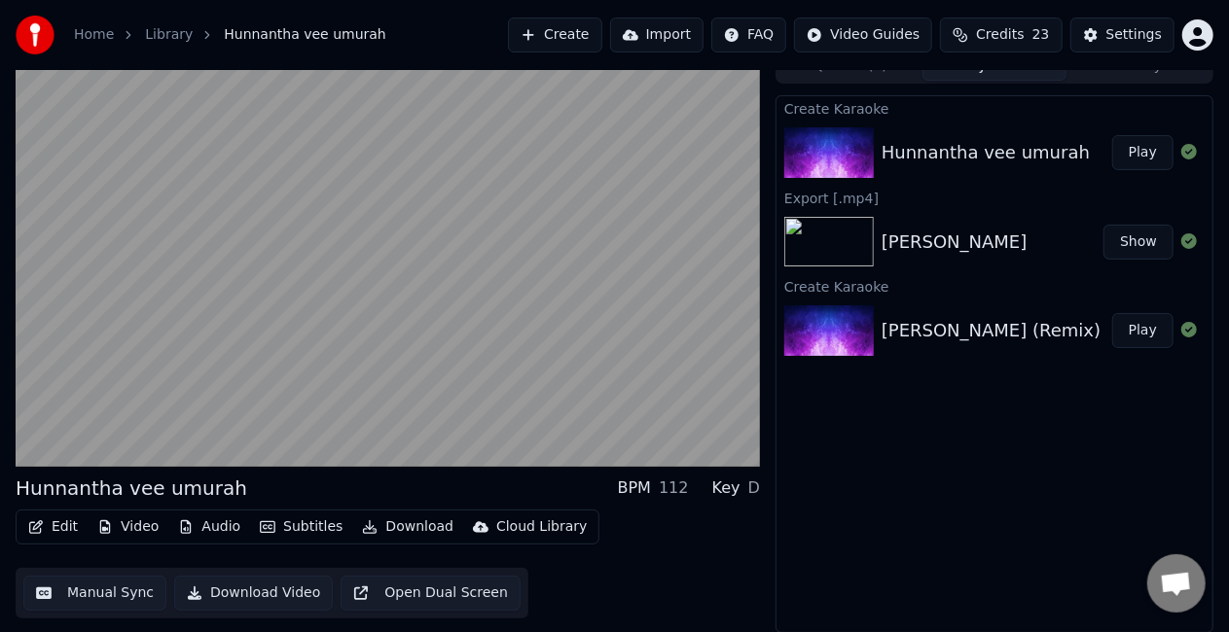
click at [448, 265] on video at bounding box center [388, 258] width 744 height 418
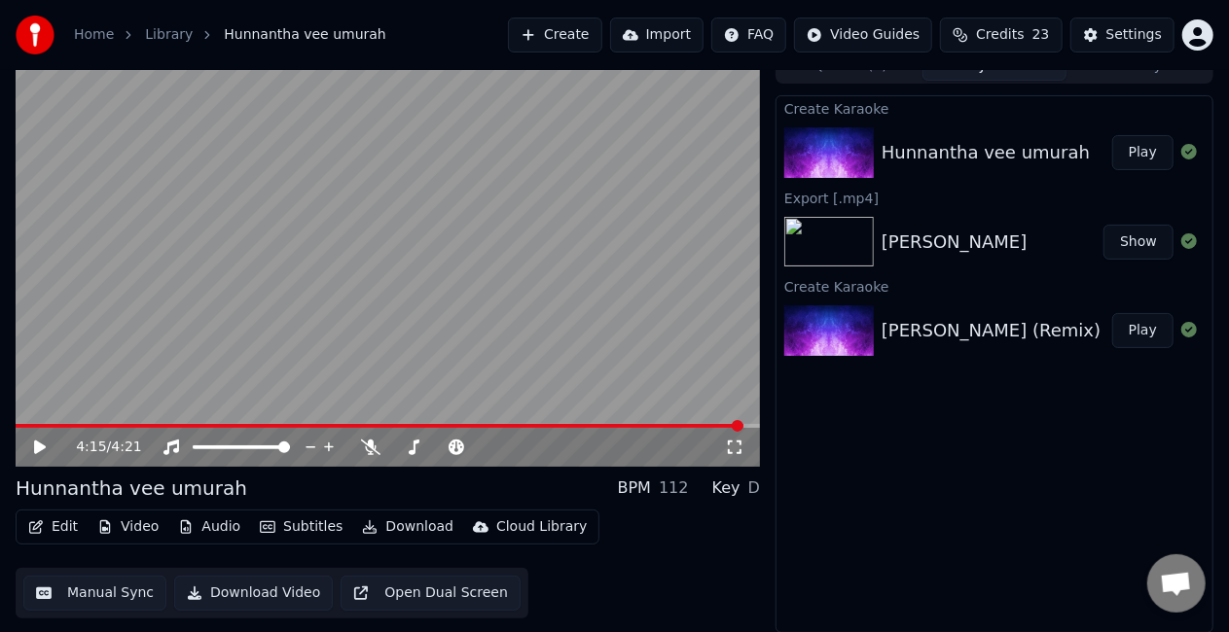
click at [37, 446] on icon at bounding box center [40, 448] width 12 height 14
click at [39, 444] on icon at bounding box center [40, 448] width 10 height 12
